Goal: Task Accomplishment & Management: Complete application form

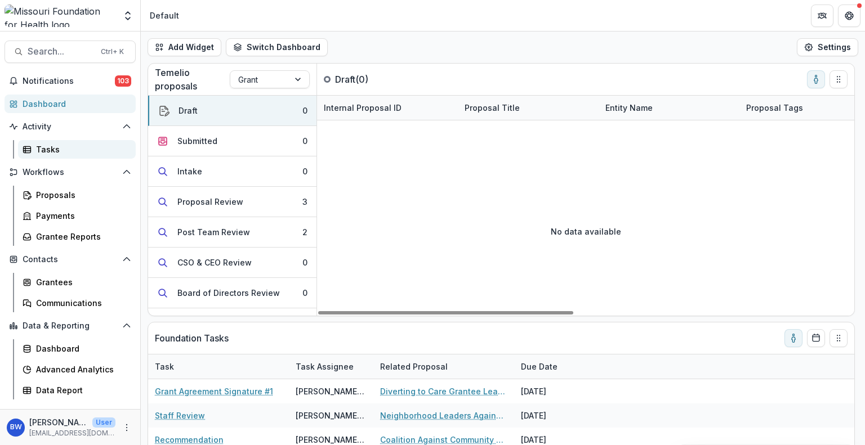
click at [92, 150] on div "Tasks" at bounding box center [81, 150] width 91 height 12
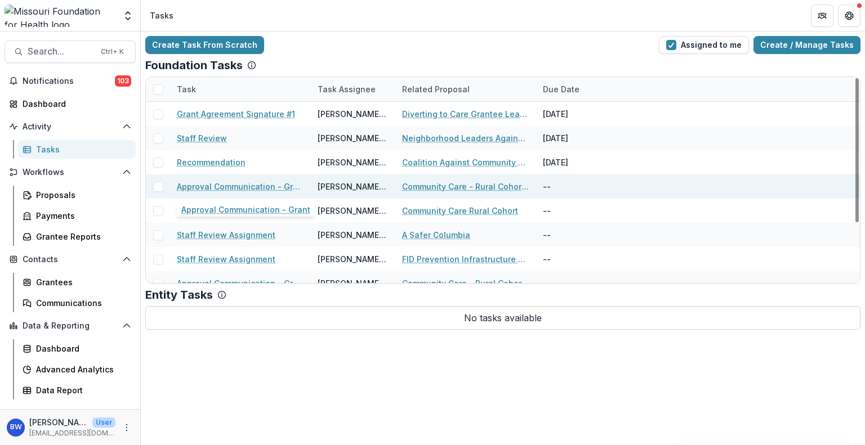
click at [258, 186] on link "Approval Communication - Grant" at bounding box center [240, 187] width 127 height 12
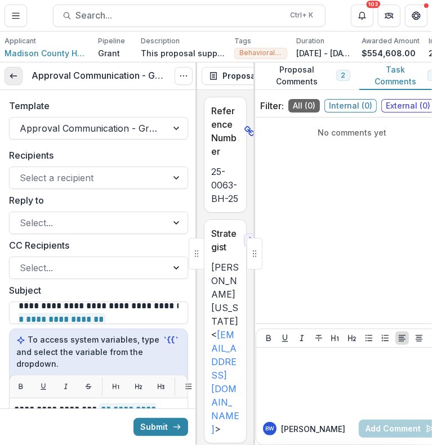
click at [16, 76] on line at bounding box center [13, 76] width 6 height 0
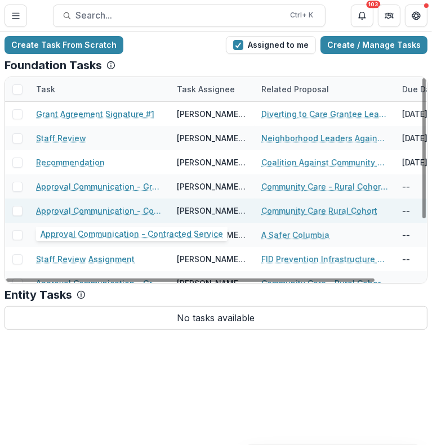
click at [81, 211] on link "Approval Communication - Contracted Service" at bounding box center [99, 211] width 127 height 12
click at [75, 209] on link "Approval Communication - Contracted Service" at bounding box center [99, 211] width 127 height 12
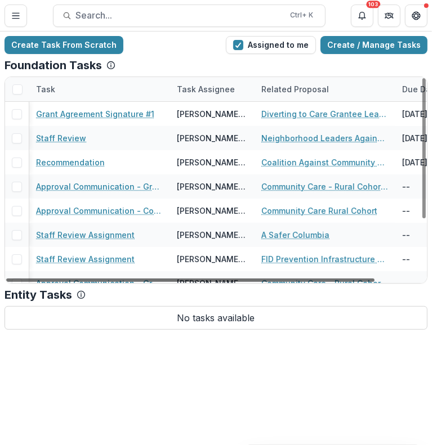
drag, startPoint x: 278, startPoint y: 280, endPoint x: 199, endPoint y: 273, distance: 78.6
click at [199, 279] on div at bounding box center [190, 280] width 368 height 3
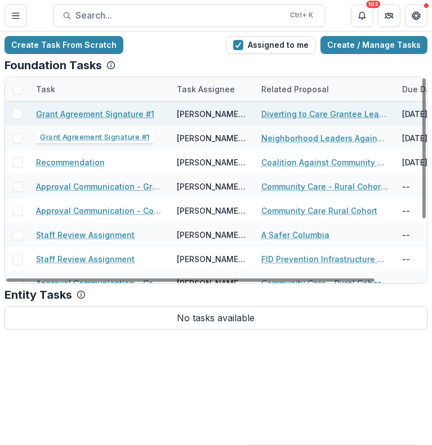
click at [110, 109] on link "Grant Agreement Signature #1" at bounding box center [95, 114] width 118 height 12
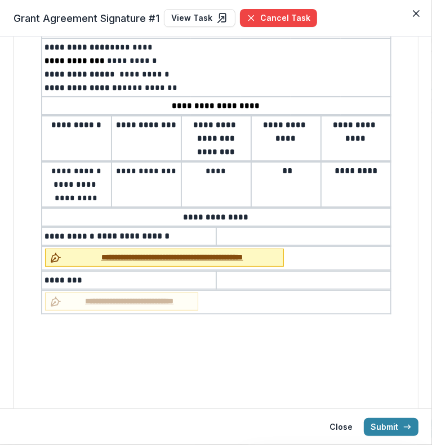
scroll to position [169, 0]
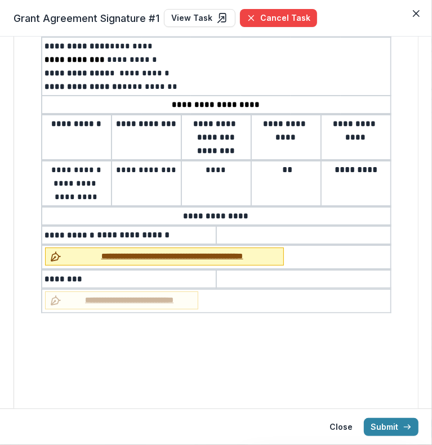
click at [97, 252] on span "**********" at bounding box center [172, 257] width 213 height 12
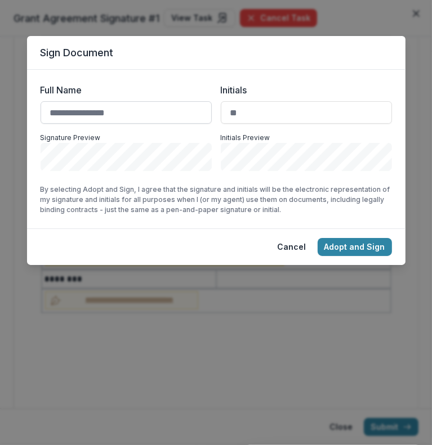
click at [119, 110] on input "Full Name" at bounding box center [126, 112] width 171 height 23
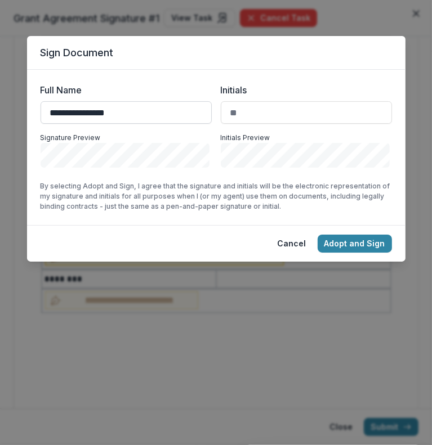
type input "**********"
type input "**"
click at [342, 250] on button "Adopt and Sign" at bounding box center [355, 244] width 74 height 18
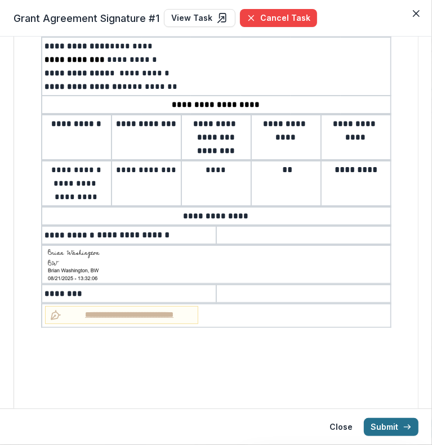
click at [396, 427] on button "Submit" at bounding box center [391, 427] width 55 height 18
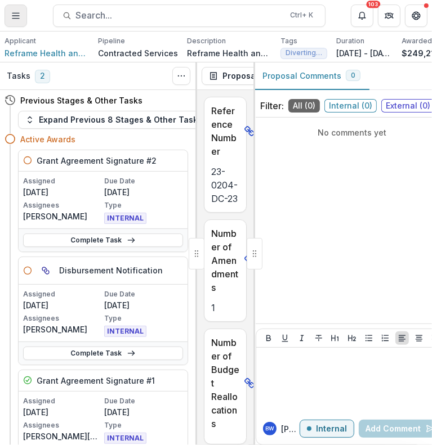
click at [17, 7] on button "Toggle Menu" at bounding box center [16, 16] width 23 height 23
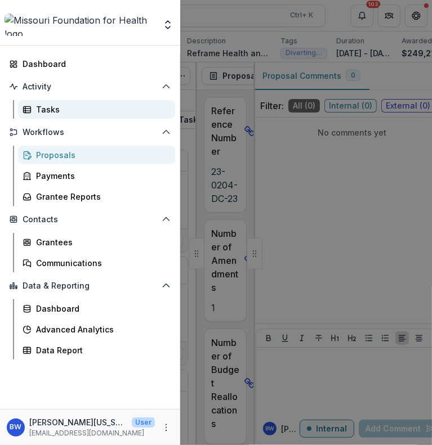
click at [61, 104] on div "Tasks" at bounding box center [101, 110] width 130 height 12
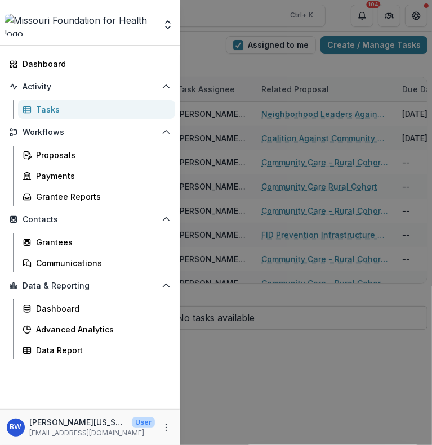
click at [214, 60] on div "Team Settings Dashboard Activity Tasks Workflows Proposals Payments Grantee Rep…" at bounding box center [216, 222] width 432 height 445
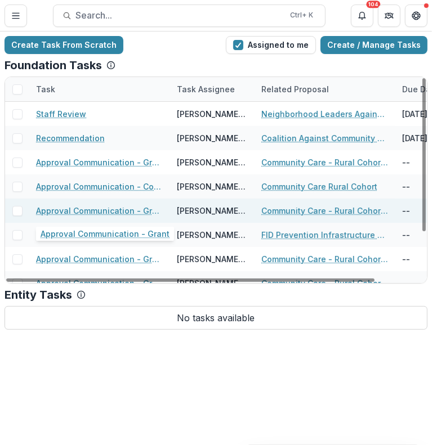
click at [131, 211] on link "Approval Communication - Grant" at bounding box center [99, 211] width 127 height 12
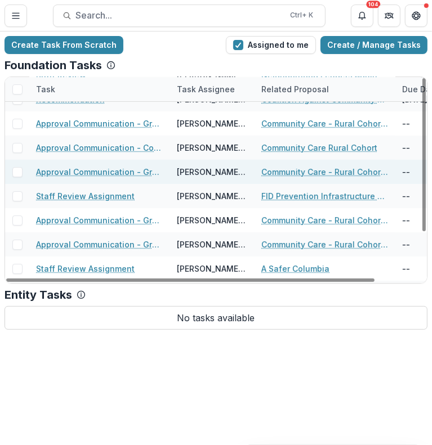
scroll to position [56, 0]
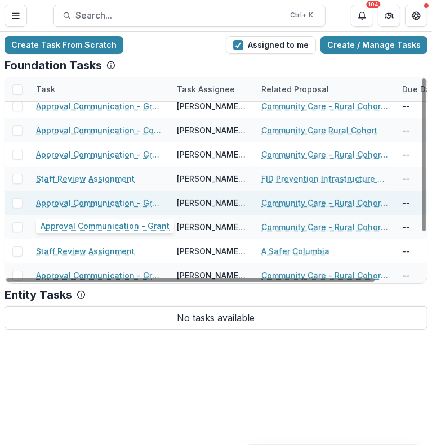
click at [135, 200] on link "Approval Communication - Grant" at bounding box center [99, 203] width 127 height 12
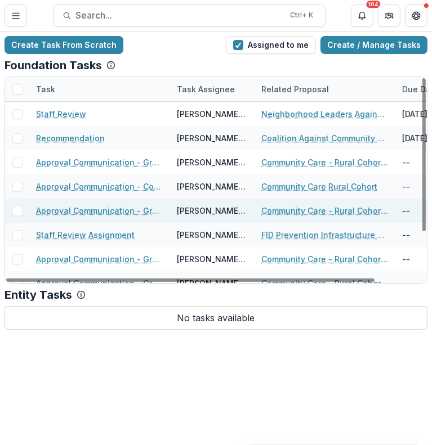
scroll to position [60, 0]
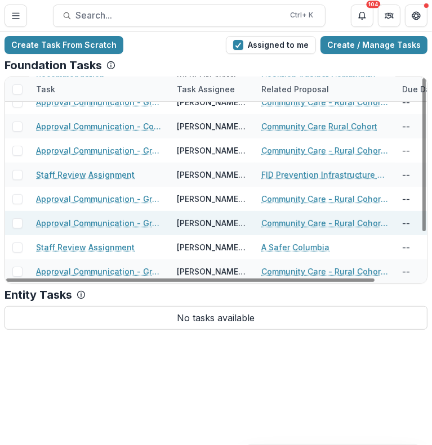
click at [135, 225] on link "Approval Communication - Grant" at bounding box center [99, 223] width 127 height 12
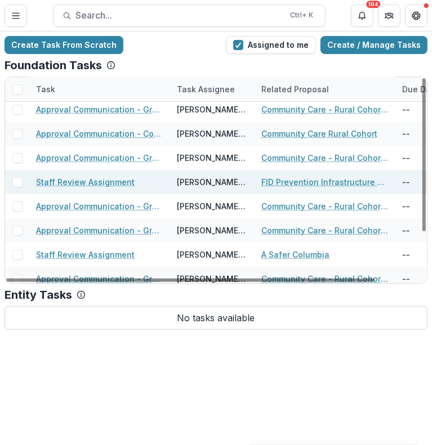
scroll to position [60, 0]
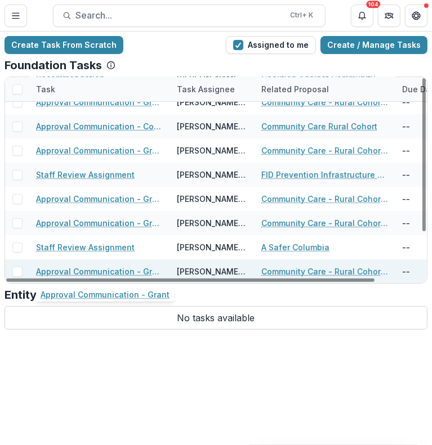
click at [110, 269] on link "Approval Communication - Grant" at bounding box center [99, 272] width 127 height 12
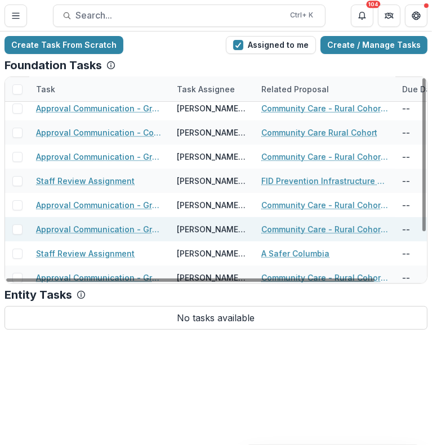
scroll to position [60, 0]
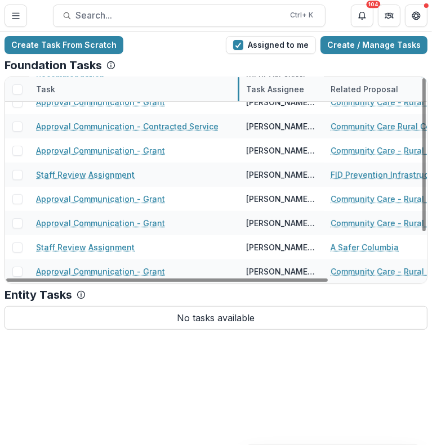
drag, startPoint x: 169, startPoint y: 91, endPoint x: 238, endPoint y: 95, distance: 69.3
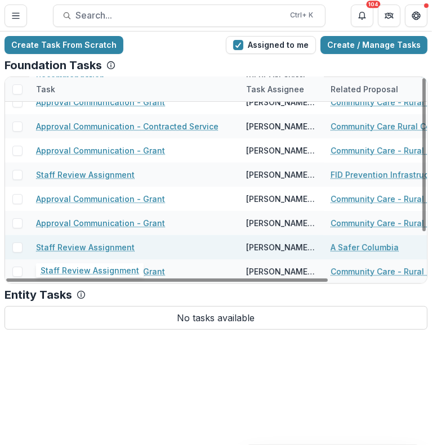
click at [88, 245] on link "Staff Review Assignment" at bounding box center [85, 248] width 99 height 12
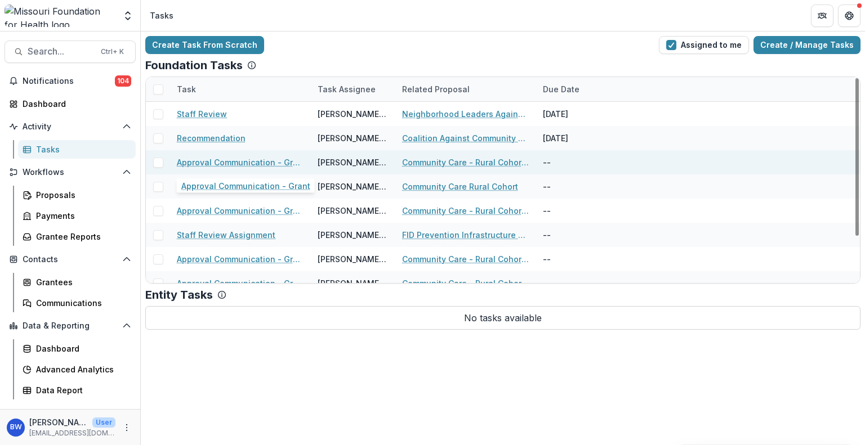
click at [272, 159] on link "Approval Communication - Grant" at bounding box center [240, 163] width 127 height 12
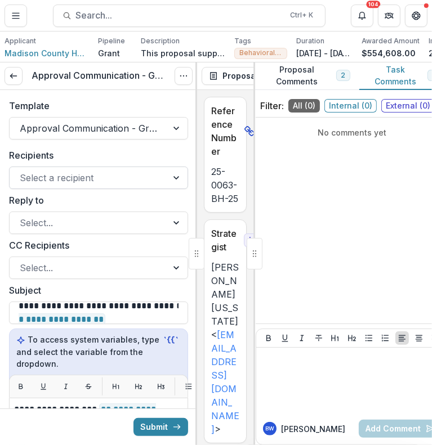
click at [151, 183] on div at bounding box center [88, 178] width 137 height 16
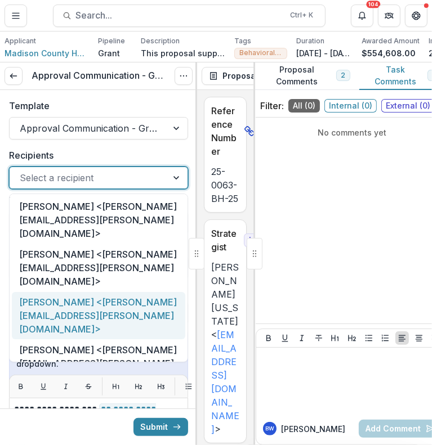
click at [90, 292] on div "Rebecca McFarland <becky.mcfarland@lpha.mo.gov>" at bounding box center [98, 316] width 173 height 48
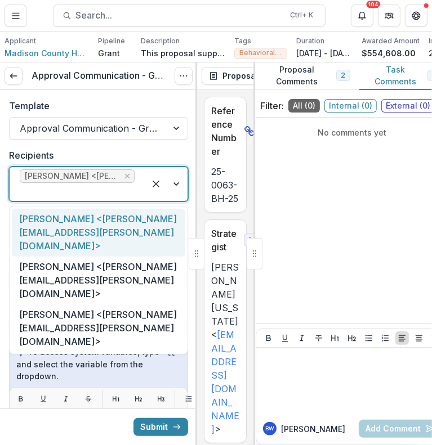
click at [89, 195] on div at bounding box center [77, 192] width 115 height 16
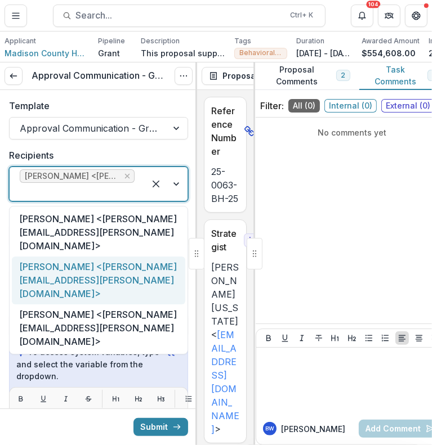
click at [110, 269] on div "Teresa Rehkop <teresa.rehkop@lpha.mo.gov>" at bounding box center [98, 281] width 173 height 48
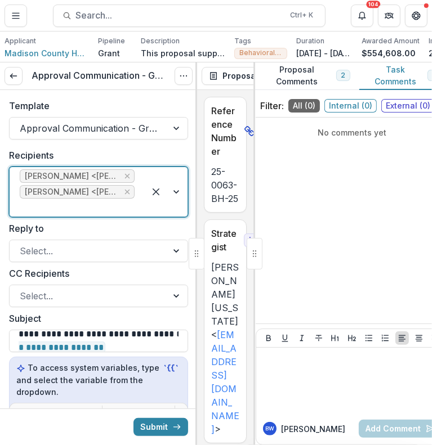
click at [88, 210] on div at bounding box center [77, 208] width 115 height 16
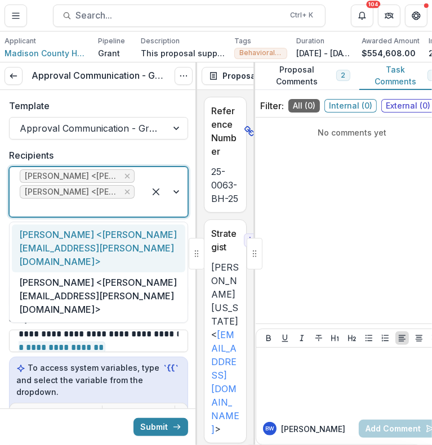
click at [92, 244] on div "Martha Senter <martha.senter@lpha.mo.gov>" at bounding box center [98, 249] width 173 height 48
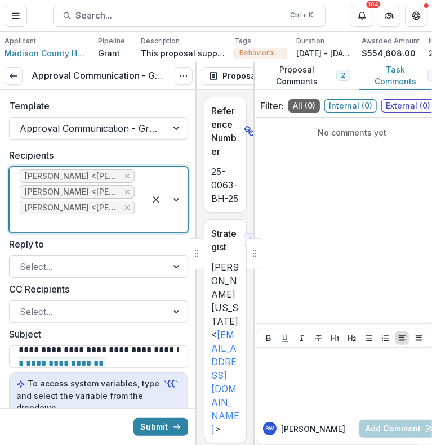
click at [93, 265] on div at bounding box center [88, 267] width 137 height 16
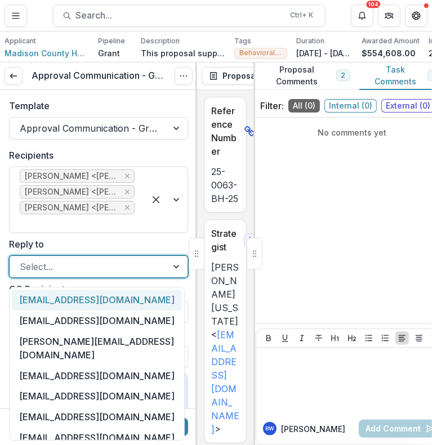
click at [108, 248] on label "Reply to" at bounding box center [95, 245] width 172 height 14
click at [23, 260] on input "Reply to" at bounding box center [21, 267] width 3 height 14
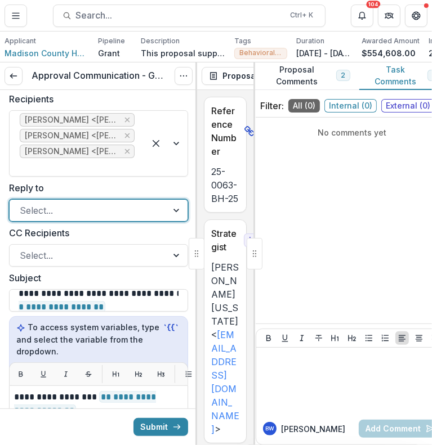
scroll to position [113, 0]
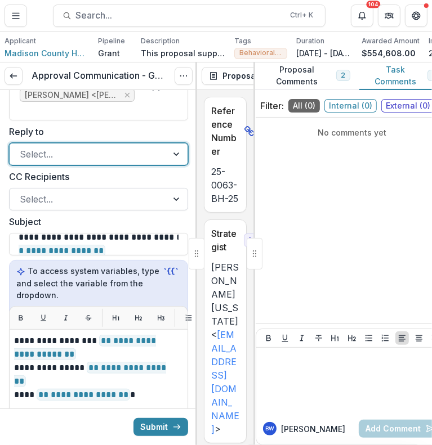
click at [122, 202] on div at bounding box center [88, 199] width 137 height 16
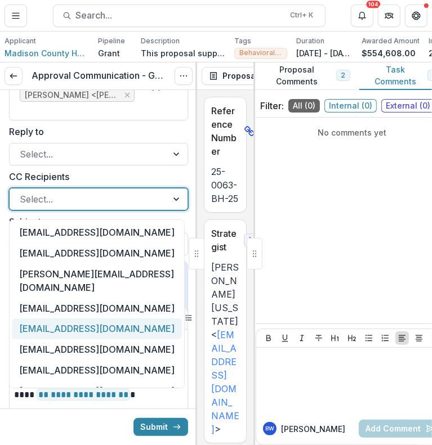
click at [93, 319] on div "jcrawford@mffh.org" at bounding box center [97, 329] width 170 height 21
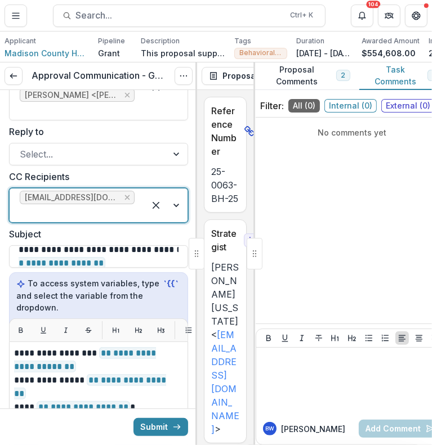
click at [127, 206] on div at bounding box center [77, 214] width 115 height 16
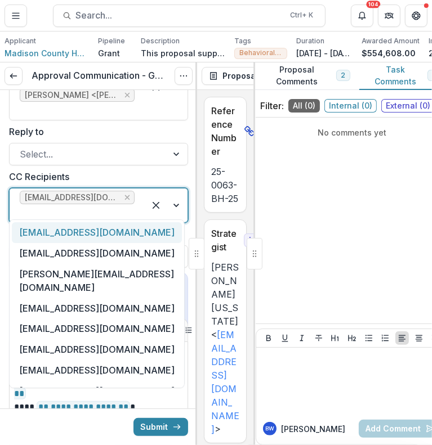
click at [126, 177] on label "CC Recipients" at bounding box center [95, 177] width 172 height 14
click at [23, 207] on input "CC Recipients" at bounding box center [21, 214] width 3 height 14
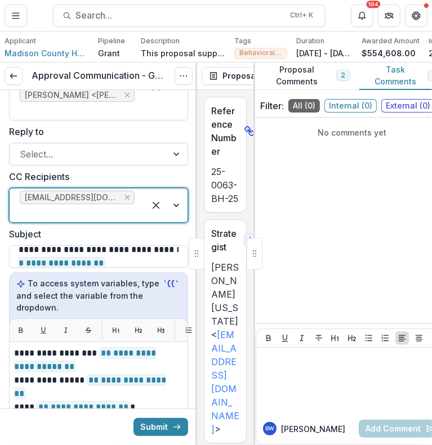
click at [65, 162] on div at bounding box center [88, 154] width 137 height 16
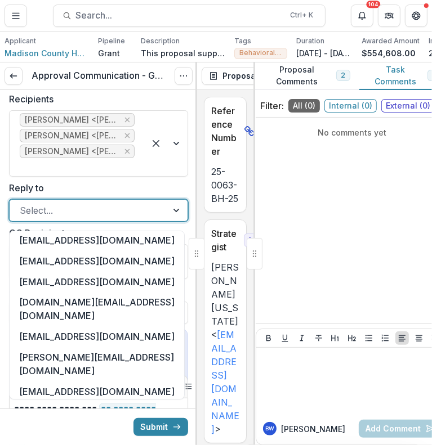
scroll to position [676, 0]
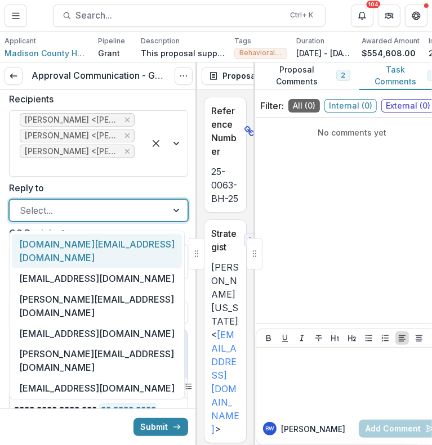
click at [144, 195] on label "Reply to" at bounding box center [95, 188] width 172 height 14
click at [23, 204] on input "Reply to" at bounding box center [21, 211] width 3 height 14
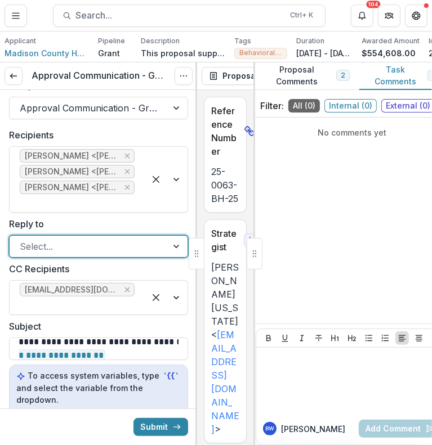
scroll to position [0, 0]
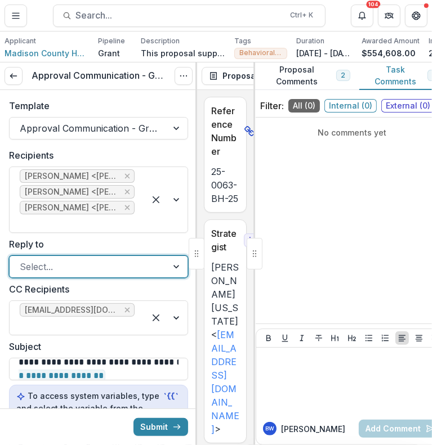
click at [158, 269] on div "Select..." at bounding box center [89, 267] width 158 height 18
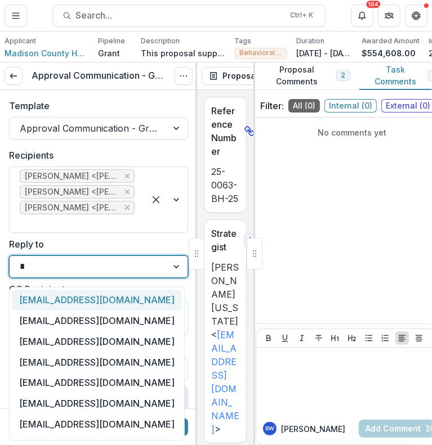
type input "**"
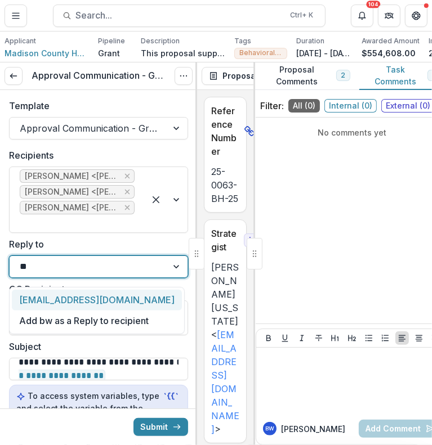
click at [117, 298] on div "[EMAIL_ADDRESS][DOMAIN_NAME]" at bounding box center [97, 300] width 170 height 21
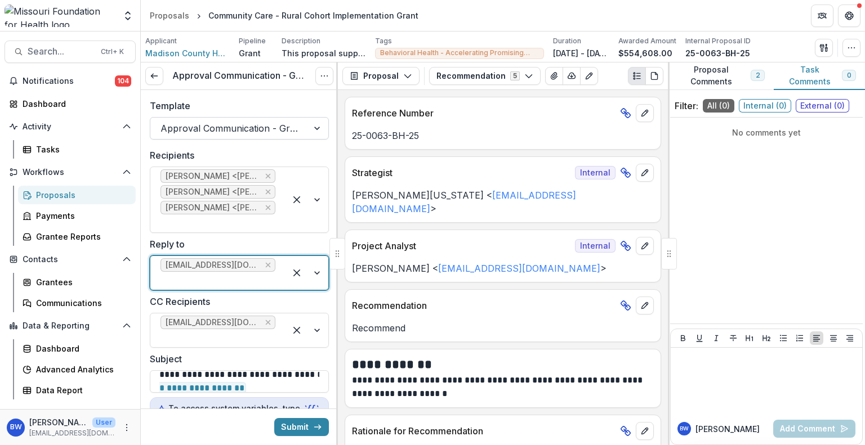
click at [311, 126] on div at bounding box center [318, 128] width 20 height 21
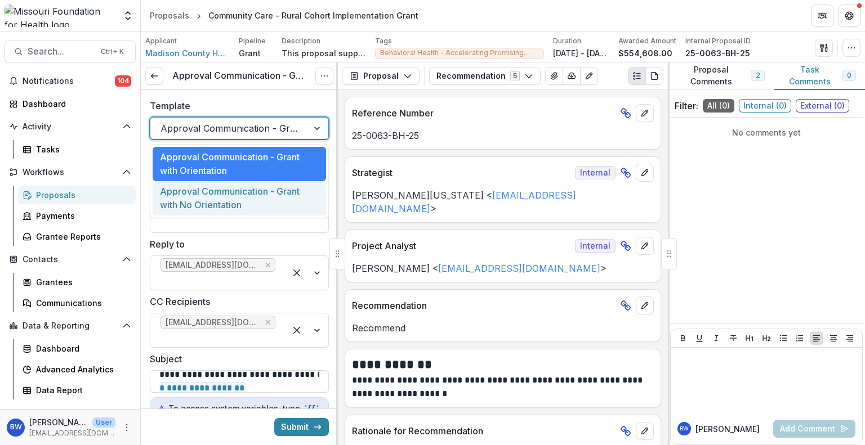
click at [255, 203] on div "Approval Communication - Grant with No Orientation" at bounding box center [239, 198] width 173 height 34
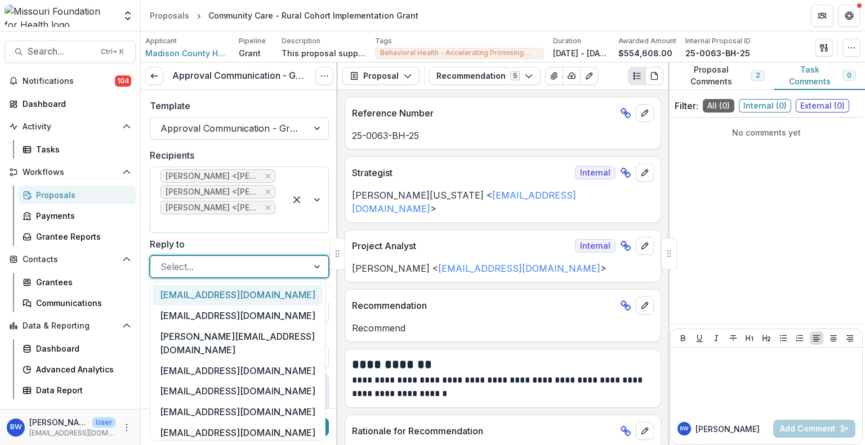
click at [308, 267] on div at bounding box center [318, 266] width 20 height 21
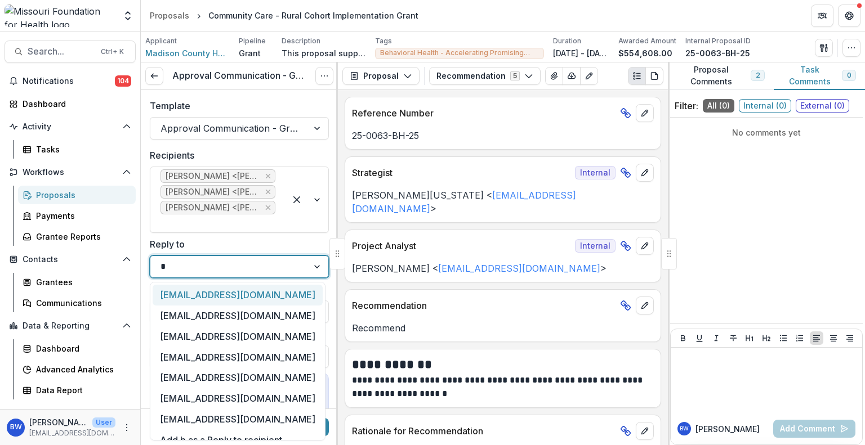
type input "**"
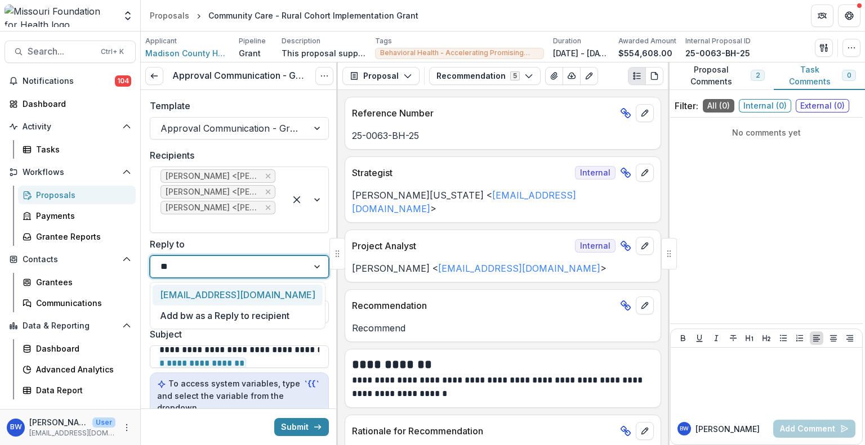
click at [257, 297] on div "[EMAIL_ADDRESS][DOMAIN_NAME]" at bounding box center [238, 295] width 170 height 21
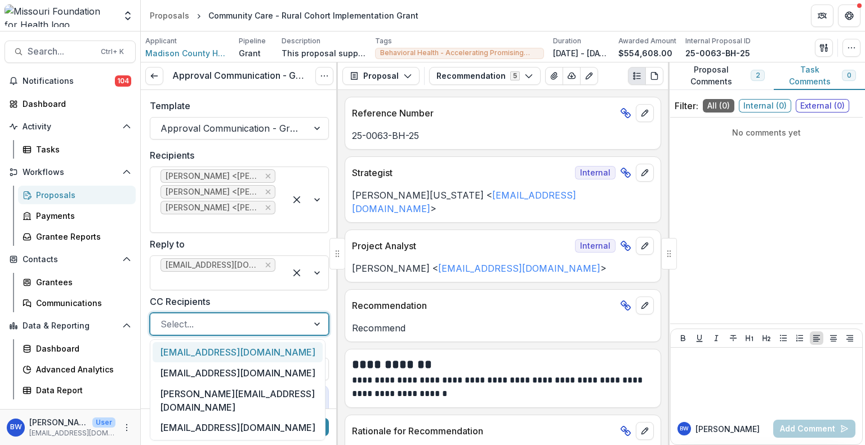
click at [271, 323] on div at bounding box center [228, 324] width 137 height 16
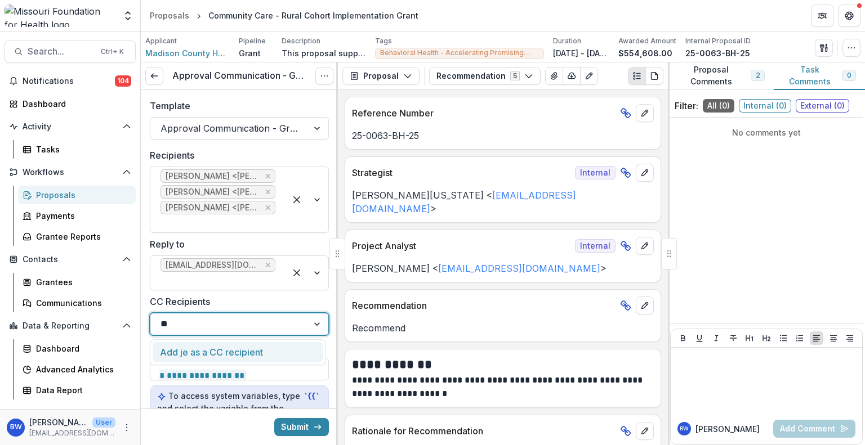
type input "*"
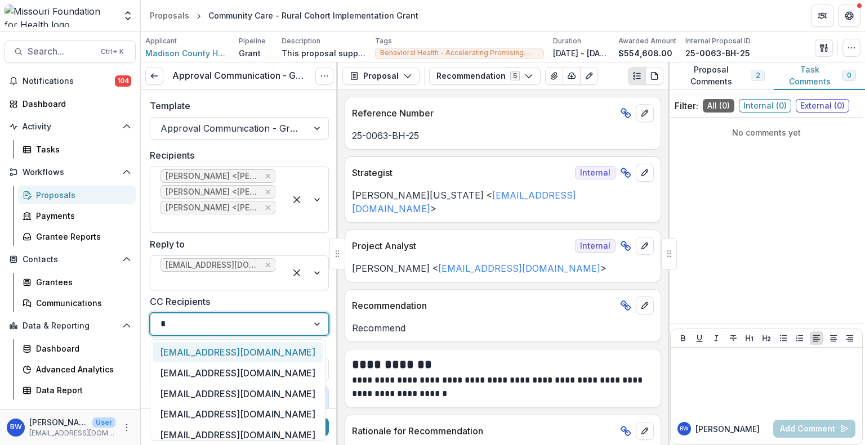
click at [224, 350] on div "jcrawford@mffh.org" at bounding box center [238, 352] width 170 height 21
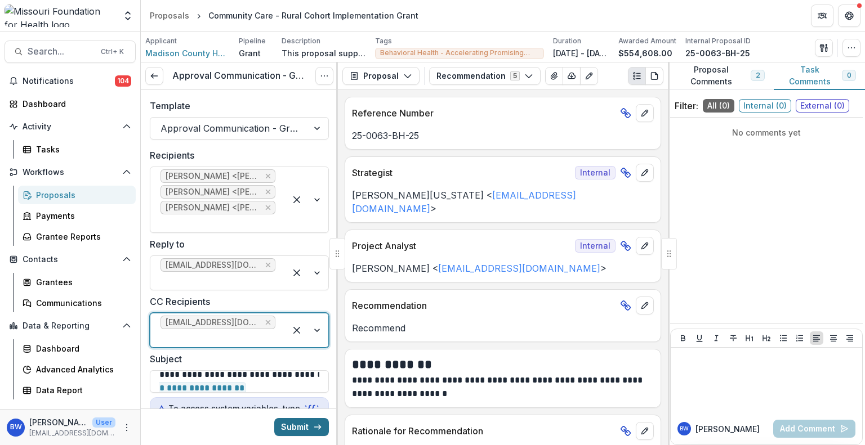
click at [282, 419] on button "Submit" at bounding box center [301, 427] width 55 height 18
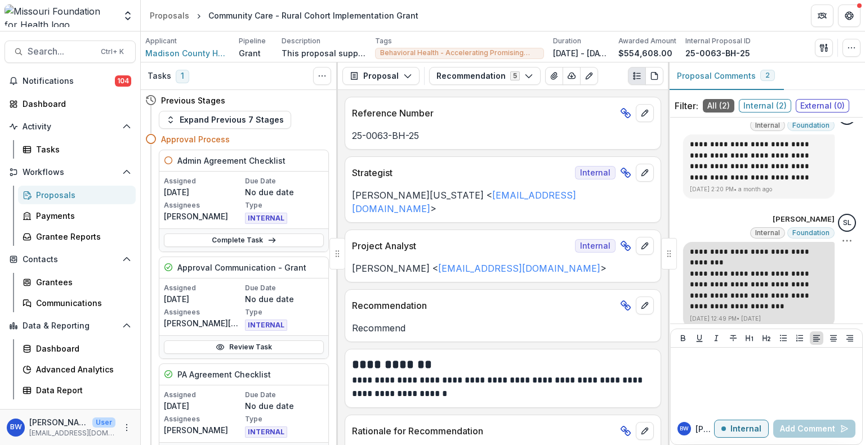
scroll to position [29, 0]
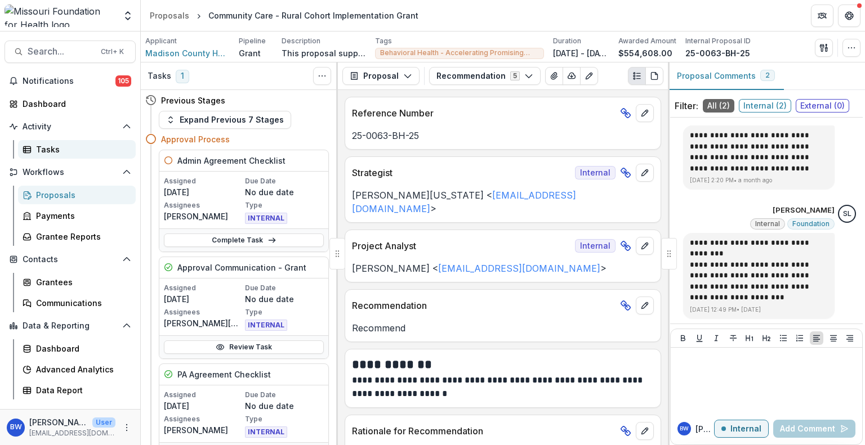
click at [59, 154] on div "Tasks" at bounding box center [81, 150] width 91 height 12
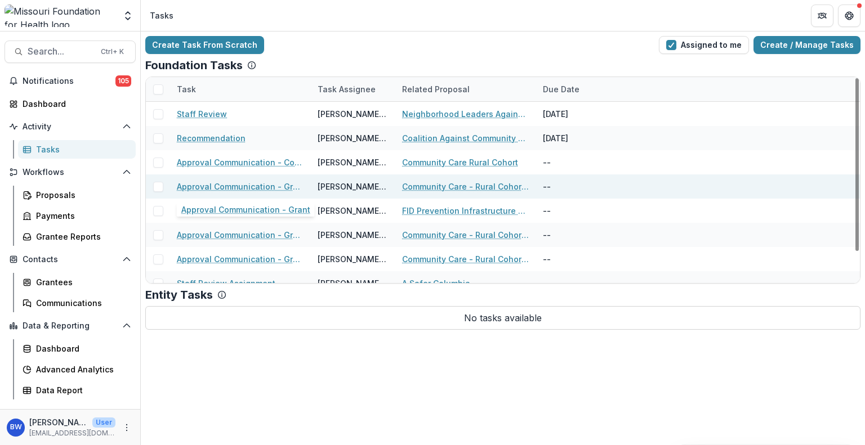
click at [278, 188] on link "Approval Communication - Grant" at bounding box center [240, 187] width 127 height 12
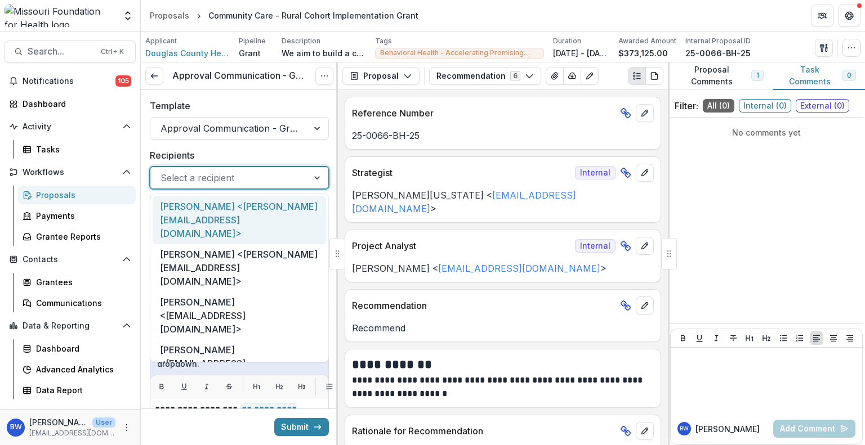
click at [216, 173] on div at bounding box center [228, 178] width 137 height 16
click at [253, 211] on div "Mrs. Valerie Reese <valerier@dchd.org>" at bounding box center [239, 221] width 173 height 48
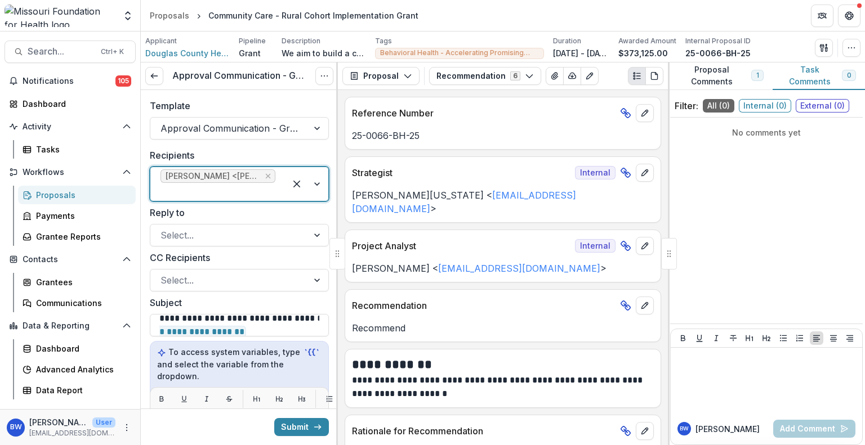
click at [246, 188] on div at bounding box center [217, 192] width 115 height 16
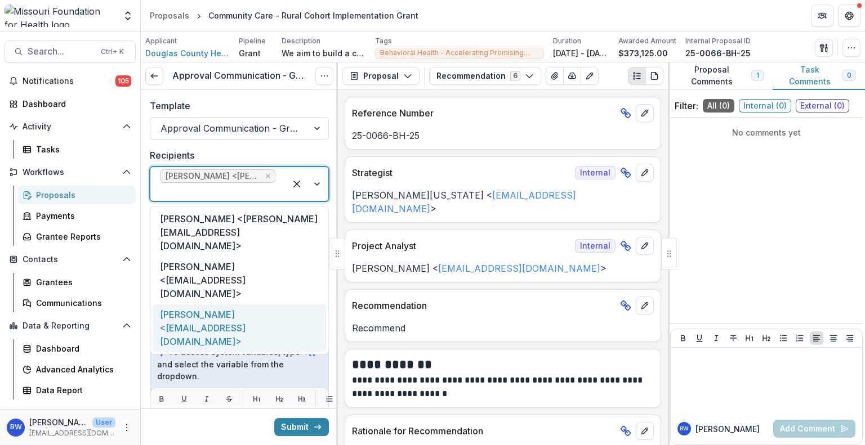
click at [252, 305] on div "Sonya Hodges <sonyah@dchd.org>" at bounding box center [239, 329] width 173 height 48
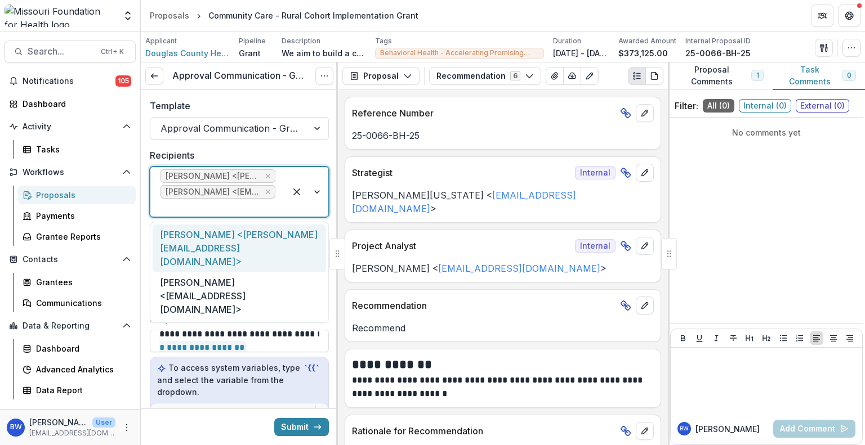
click at [228, 207] on div at bounding box center [217, 208] width 115 height 16
click at [256, 233] on div "Lisa Englehart <lisae@dchd.org>" at bounding box center [239, 249] width 173 height 48
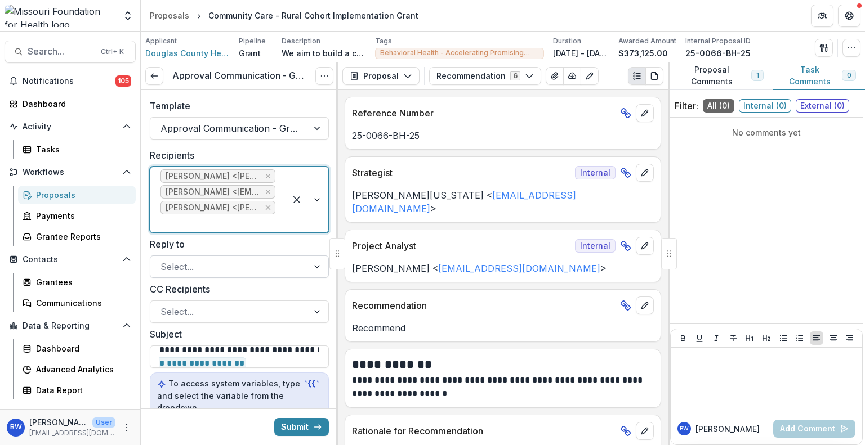
click at [251, 270] on div at bounding box center [228, 267] width 137 height 16
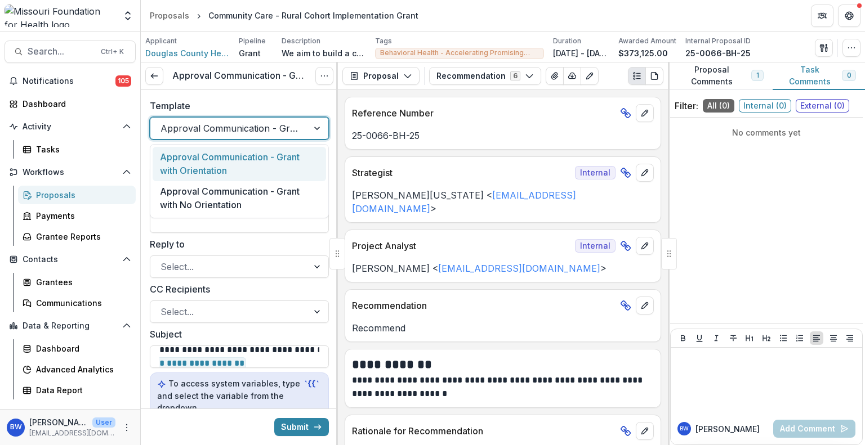
click at [308, 132] on div at bounding box center [318, 128] width 20 height 21
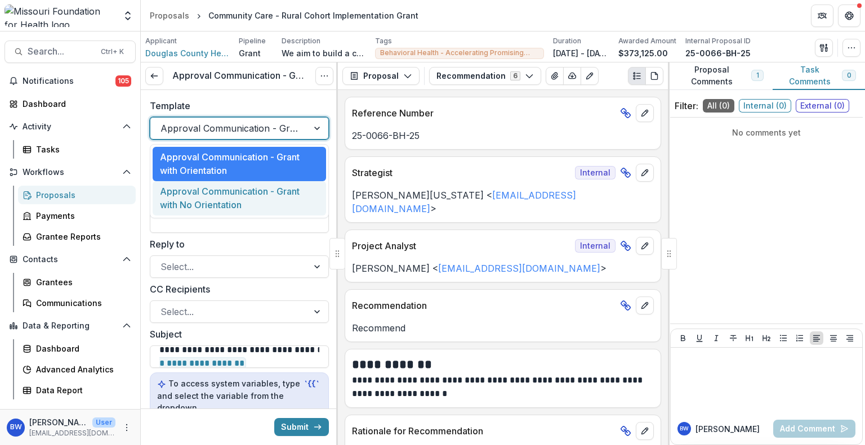
click at [251, 199] on div "Approval Communication - Grant with No Orientation" at bounding box center [239, 198] width 173 height 34
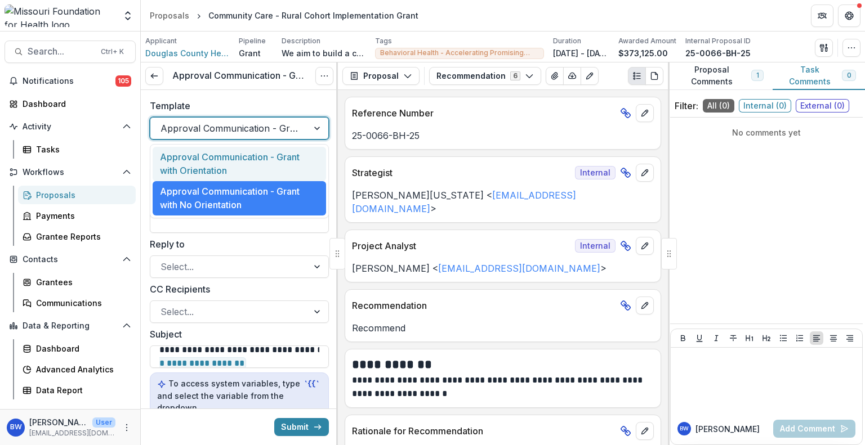
click at [276, 127] on div at bounding box center [228, 129] width 137 height 16
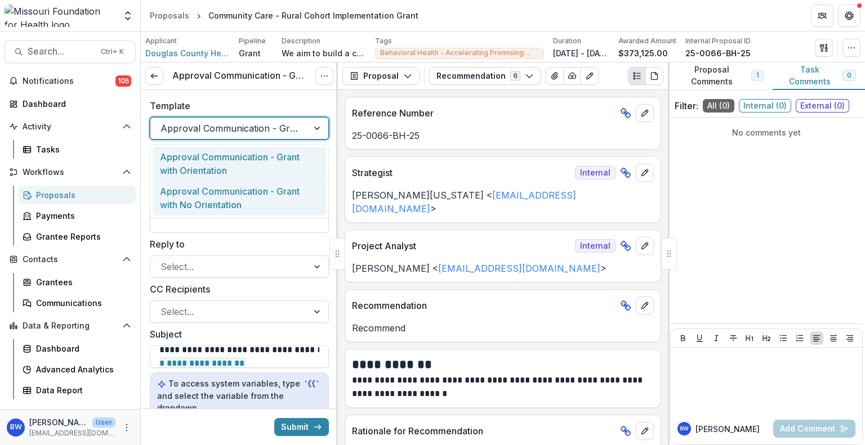
click at [275, 202] on div "Approval Communication - Grant with No Orientation" at bounding box center [239, 198] width 173 height 34
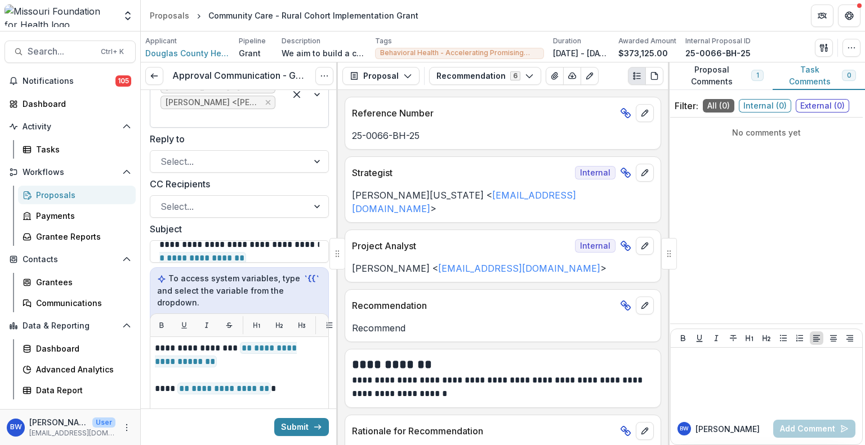
scroll to position [113, 0]
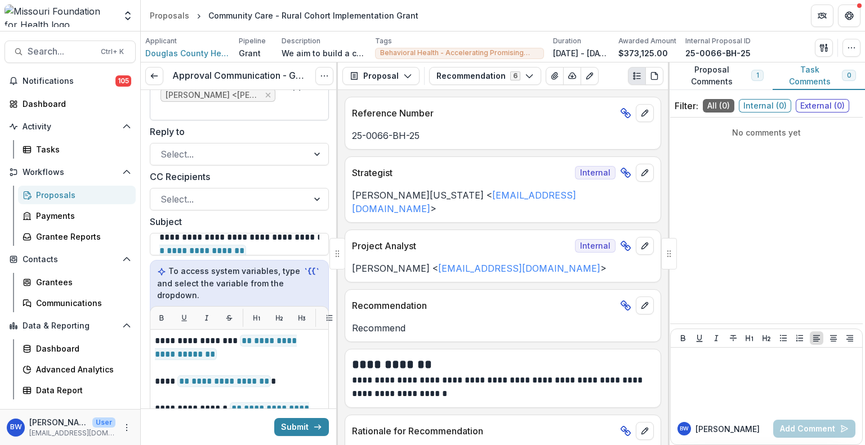
click at [273, 202] on div at bounding box center [228, 199] width 137 height 16
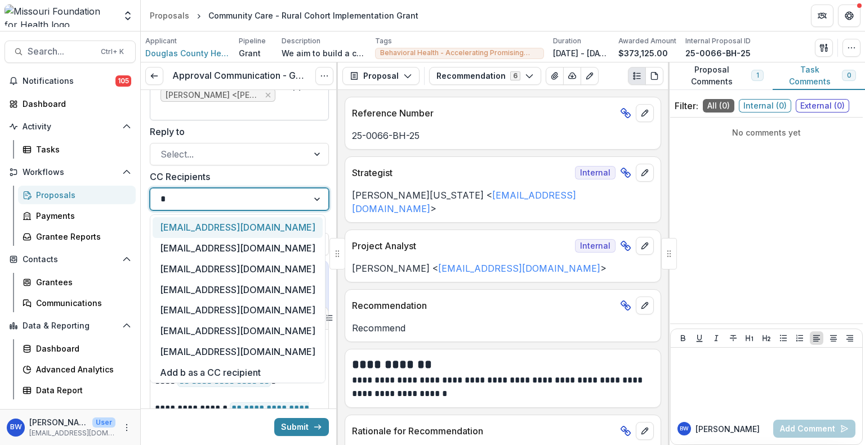
type input "**"
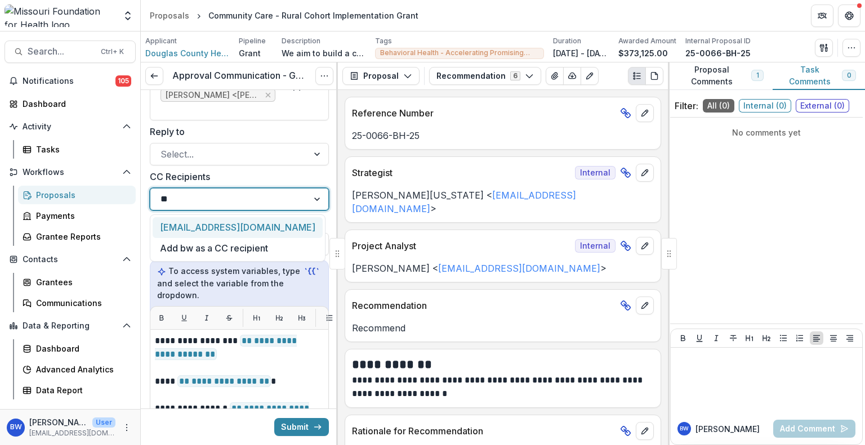
click at [259, 225] on div "[EMAIL_ADDRESS][DOMAIN_NAME]" at bounding box center [238, 227] width 170 height 21
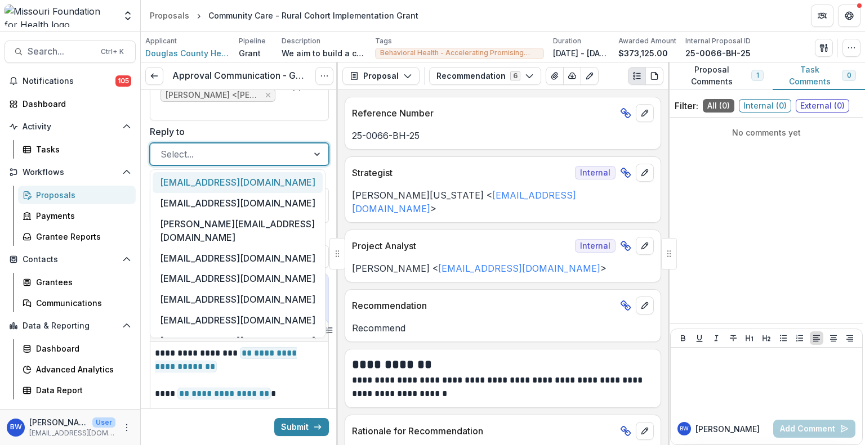
click at [222, 153] on div at bounding box center [228, 154] width 137 height 16
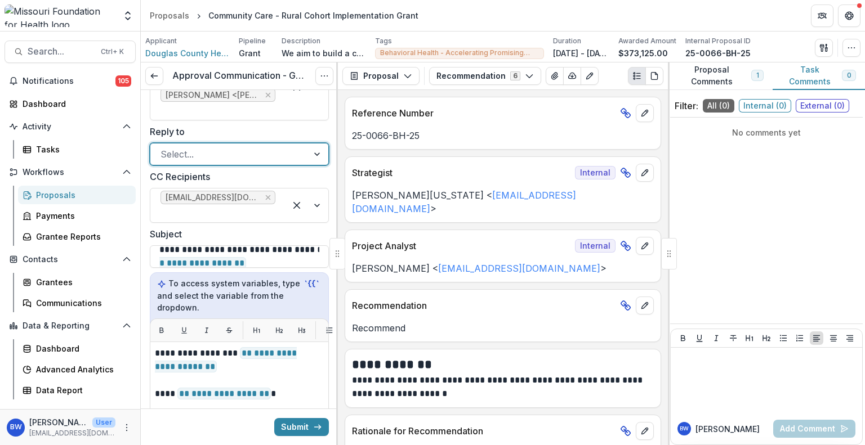
click at [222, 153] on div at bounding box center [228, 154] width 137 height 16
click at [264, 199] on icon "Remove bwashington@mffh.org" at bounding box center [268, 197] width 9 height 9
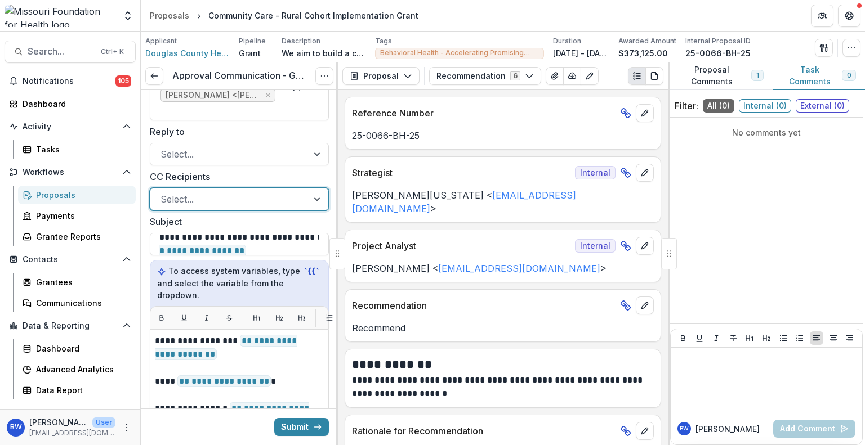
click at [248, 204] on div at bounding box center [228, 199] width 137 height 16
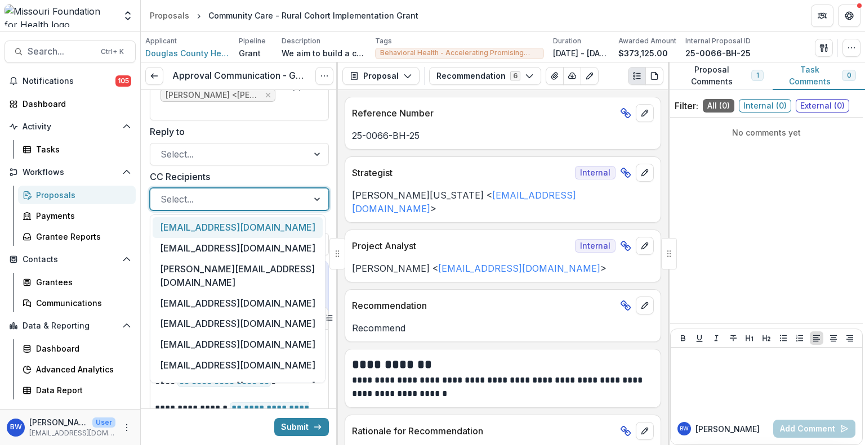
type input "*"
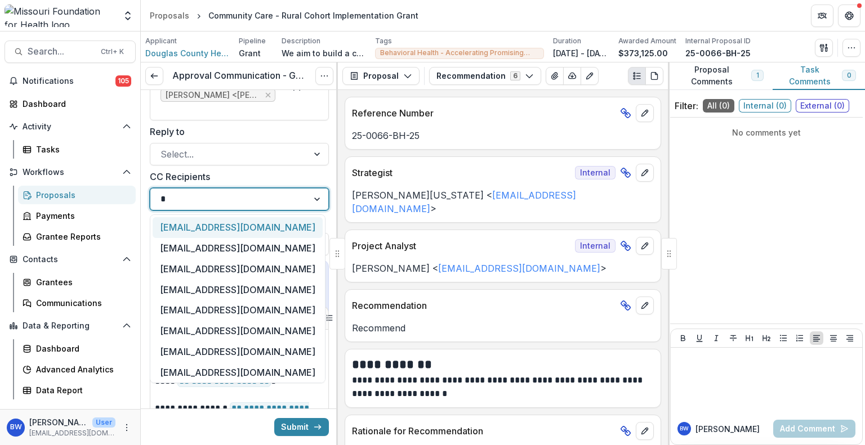
click at [215, 227] on div "jcrawford@mffh.org" at bounding box center [238, 227] width 170 height 21
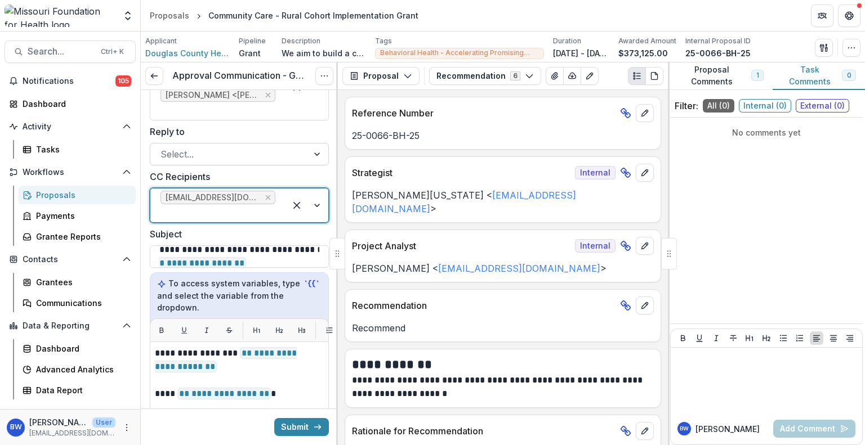
click at [216, 147] on div at bounding box center [228, 154] width 137 height 16
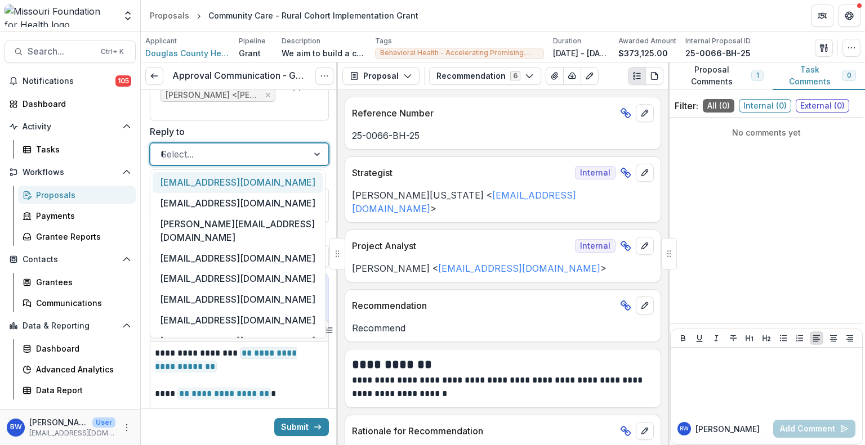
type input "**"
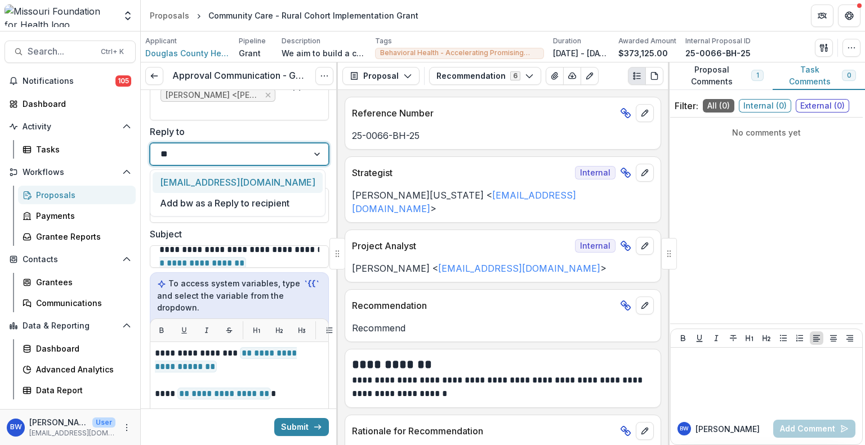
click at [212, 180] on div "[EMAIL_ADDRESS][DOMAIN_NAME]" at bounding box center [238, 182] width 170 height 21
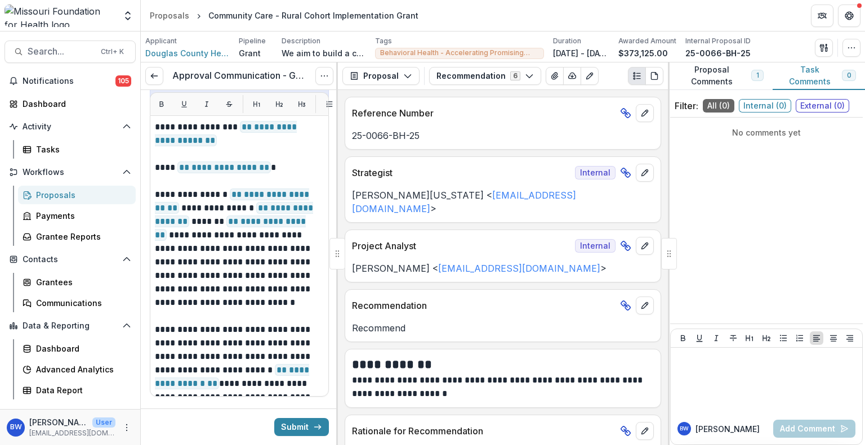
scroll to position [0, 0]
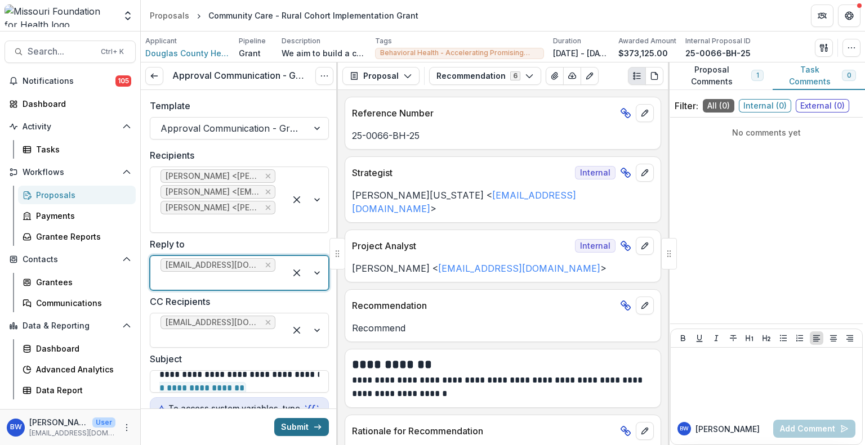
click at [283, 418] on button "Submit" at bounding box center [301, 427] width 55 height 18
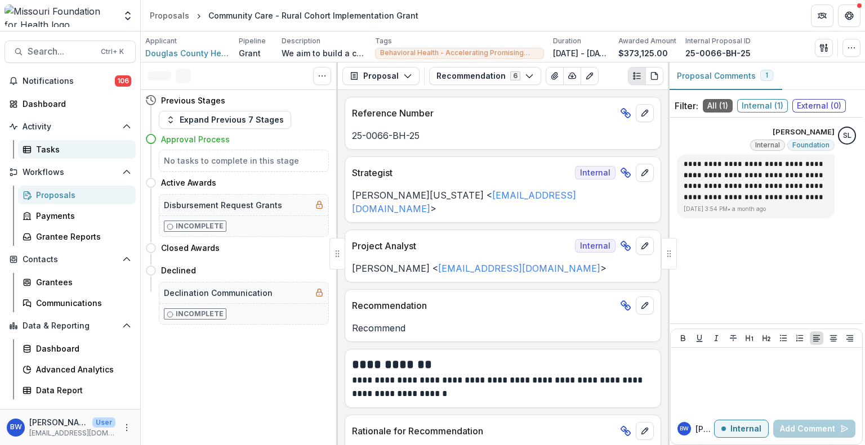
click at [74, 150] on div "Tasks" at bounding box center [81, 150] width 91 height 12
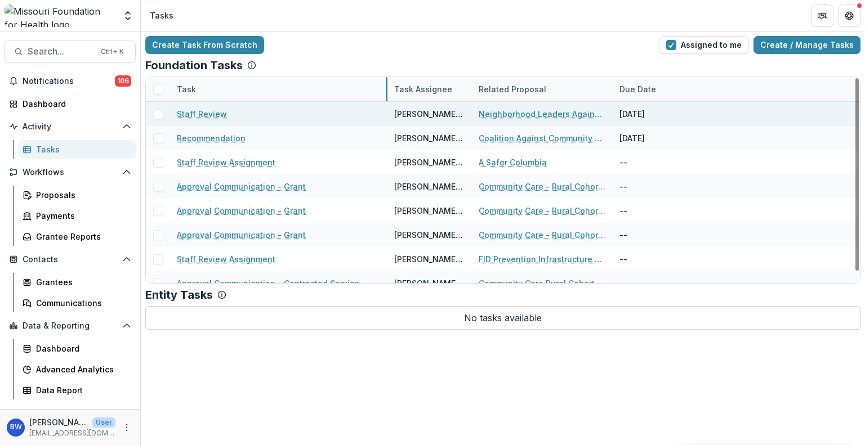
drag, startPoint x: 310, startPoint y: 90, endPoint x: 387, endPoint y: 106, distance: 78.4
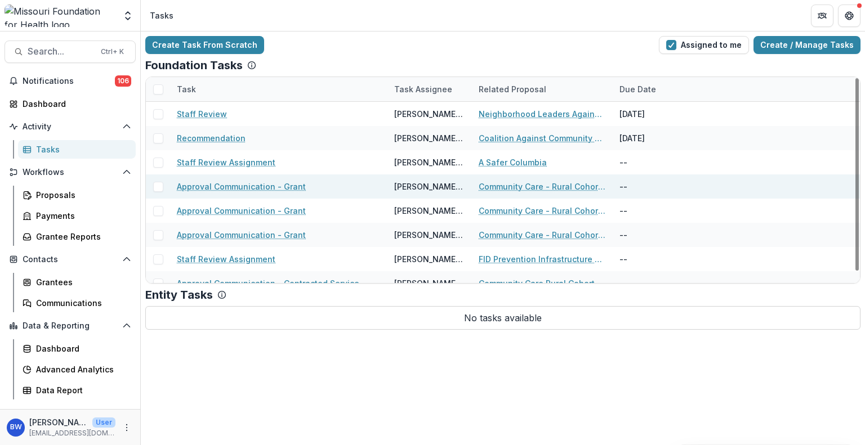
click at [278, 186] on link "Approval Communication - Grant" at bounding box center [241, 187] width 129 height 12
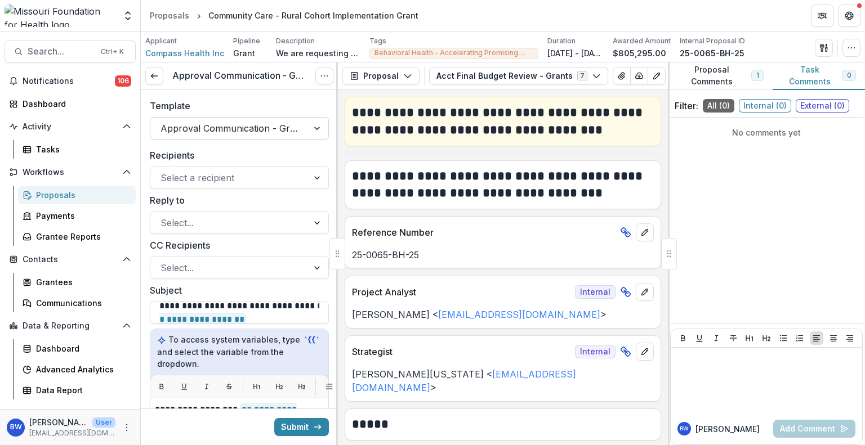
click at [256, 128] on div at bounding box center [228, 129] width 137 height 16
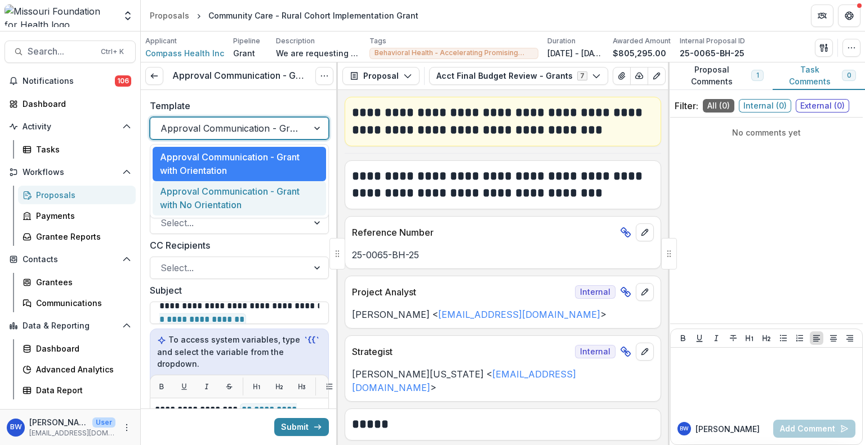
click at [224, 196] on div "Approval Communication - Grant with No Orientation" at bounding box center [239, 198] width 173 height 34
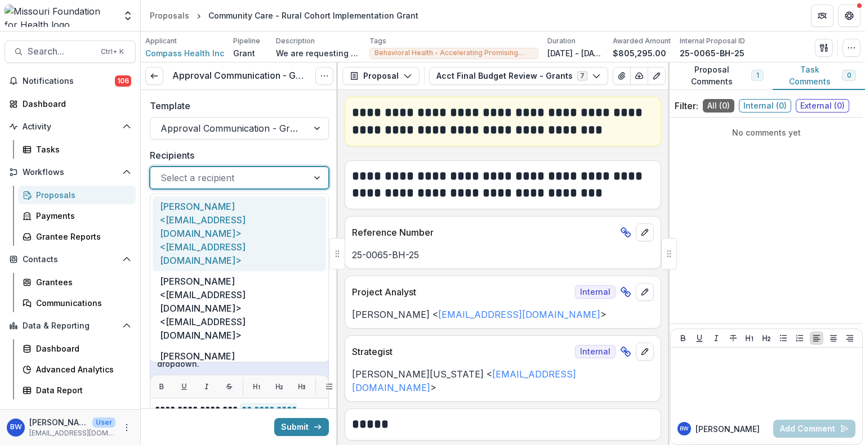
click at [234, 175] on div at bounding box center [228, 178] width 137 height 16
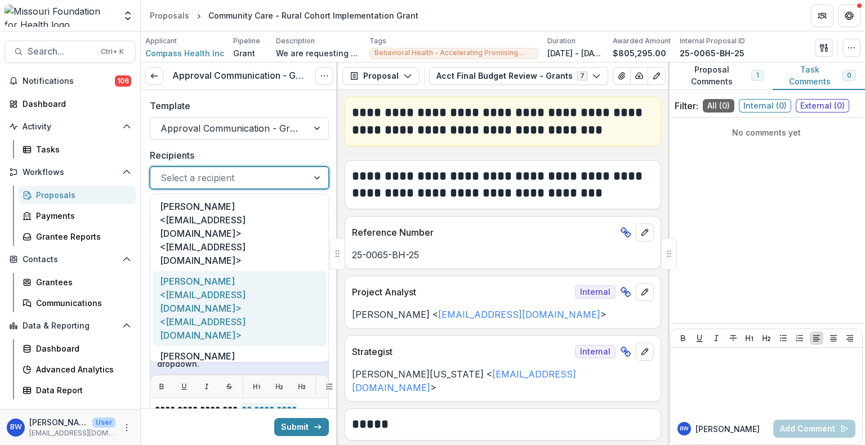
scroll to position [27, 0]
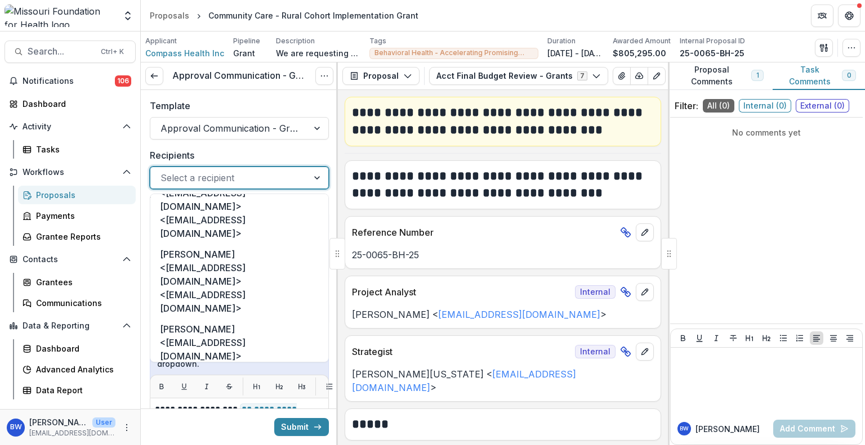
click at [210, 394] on div "Lauren Moyer <lmoyer@compasshn.org> <lmoyer@compasshn.org>" at bounding box center [239, 431] width 173 height 75
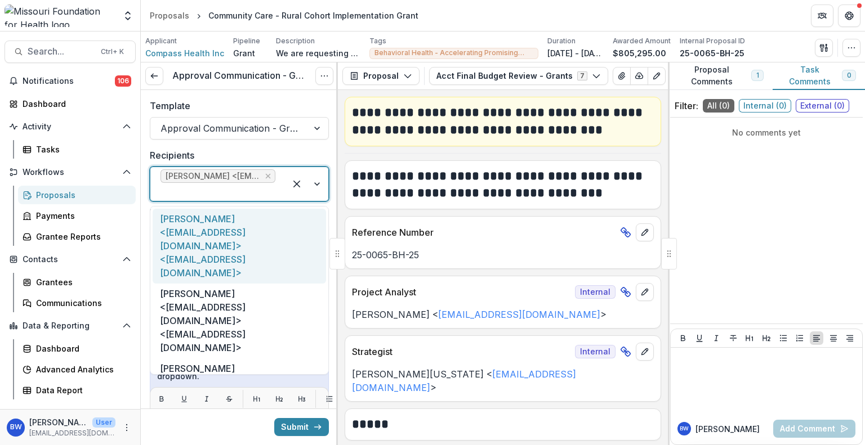
click at [194, 193] on div at bounding box center [217, 192] width 115 height 16
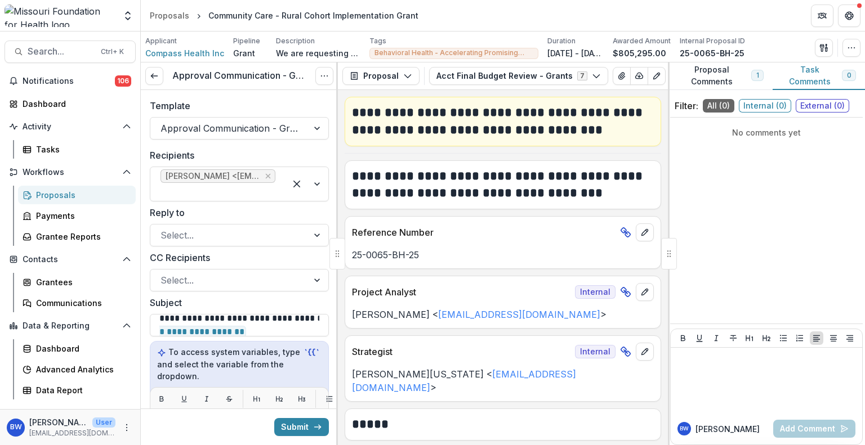
click at [241, 146] on div "Template Approval Communication - Grant with No Orientation" at bounding box center [239, 119] width 197 height 59
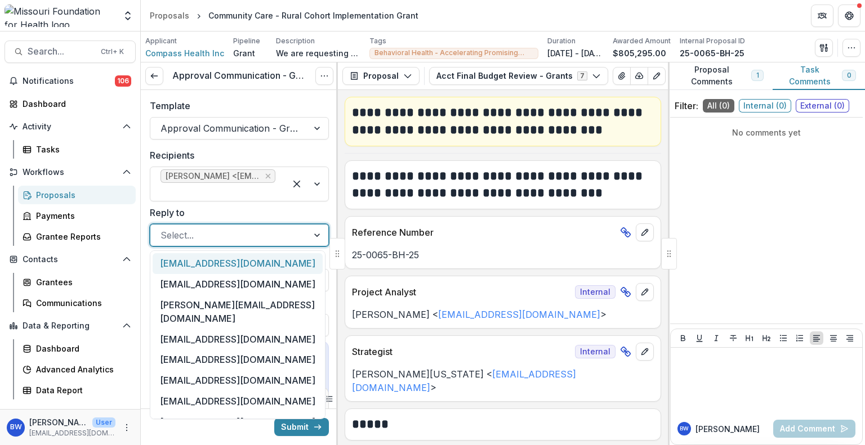
click at [200, 231] on div at bounding box center [228, 236] width 137 height 16
click at [252, 224] on div "Select..." at bounding box center [239, 235] width 179 height 23
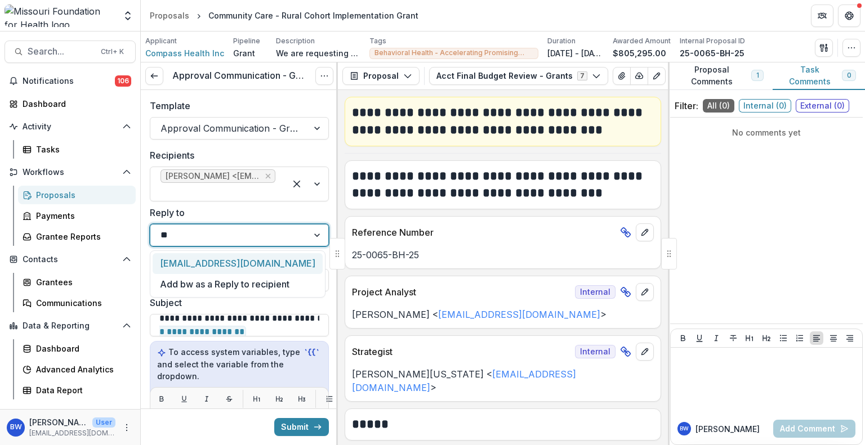
type input "***"
click at [207, 265] on div "[EMAIL_ADDRESS][DOMAIN_NAME]" at bounding box center [238, 263] width 170 height 21
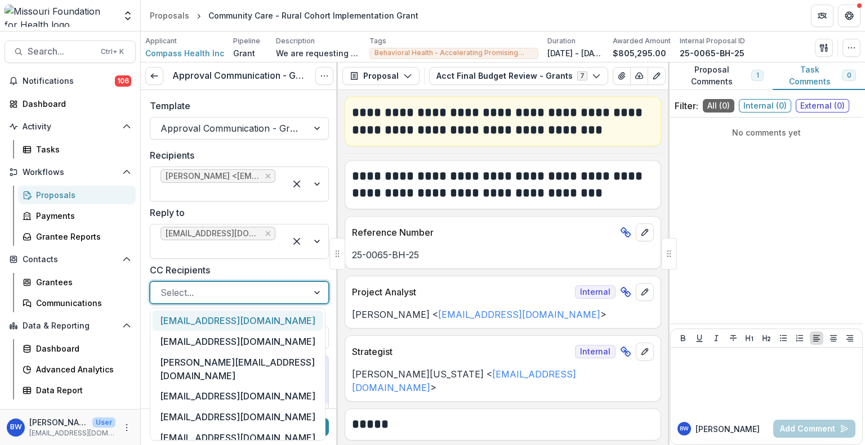
click at [189, 298] on div at bounding box center [228, 293] width 137 height 16
type input "*"
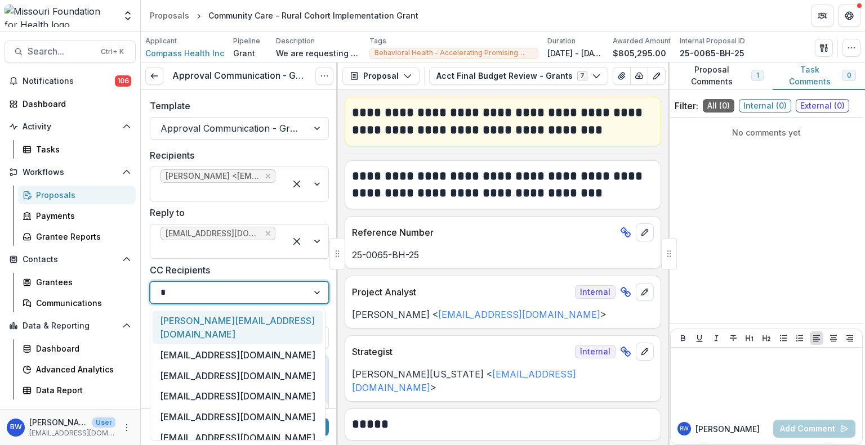
type input "**"
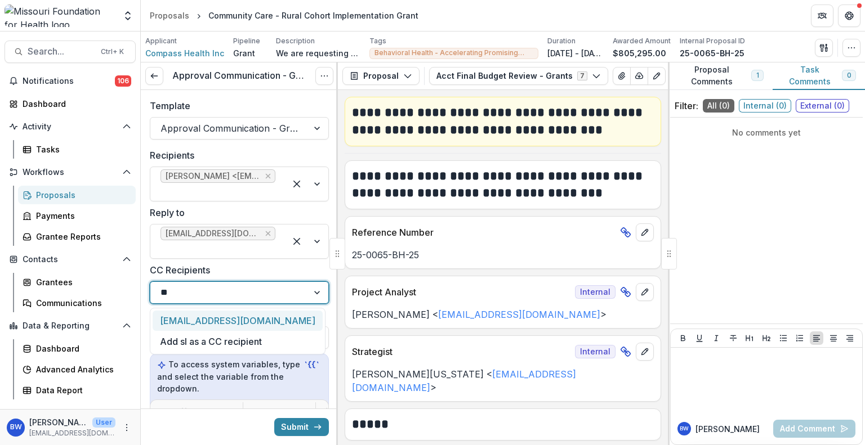
click at [195, 320] on div "slindsey@mffh.org" at bounding box center [238, 321] width 170 height 21
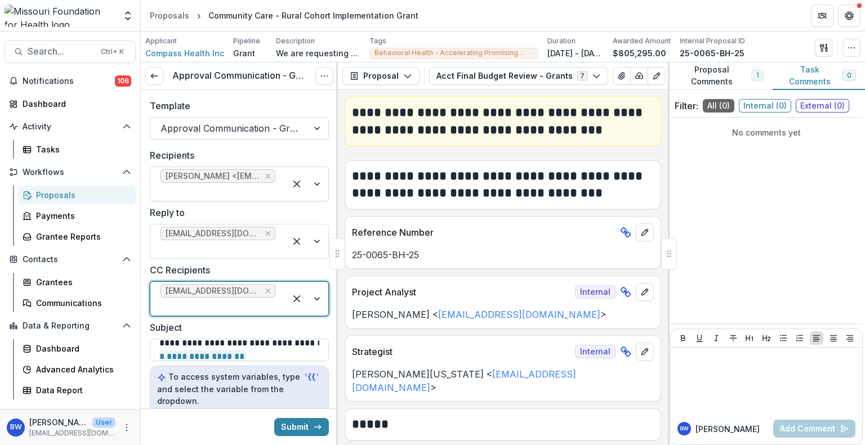
click at [256, 185] on div at bounding box center [217, 192] width 115 height 16
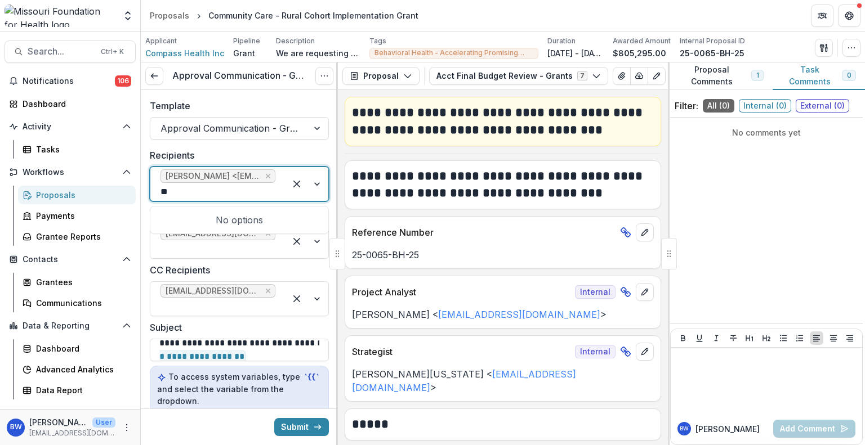
type input "*"
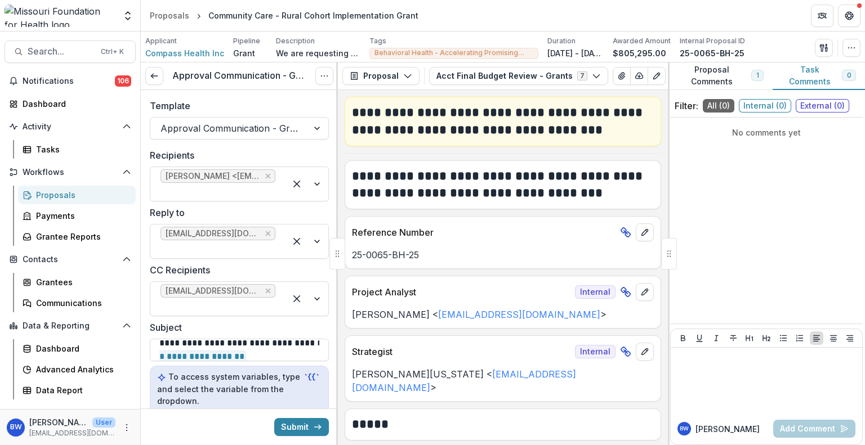
click at [556, 25] on header "Proposals Community Care - Rural Cohort Implementation Grant" at bounding box center [503, 15] width 724 height 31
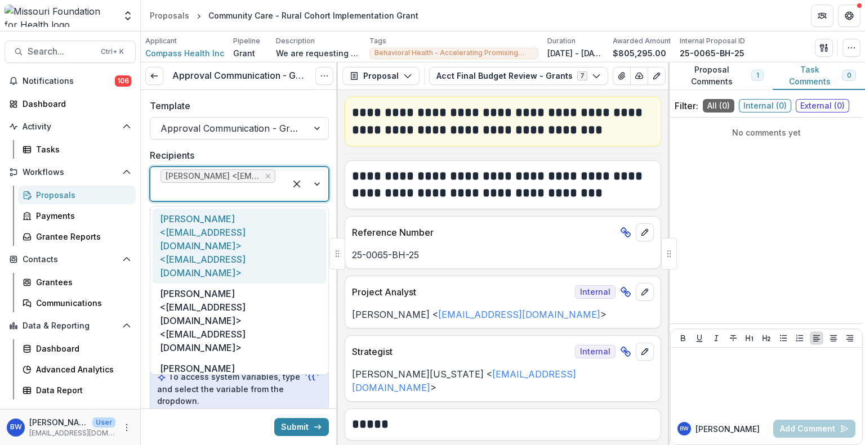
click at [257, 189] on div at bounding box center [217, 192] width 115 height 16
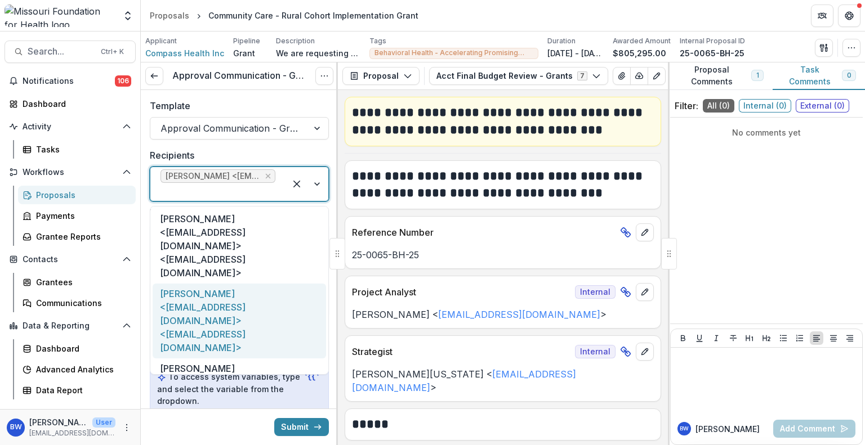
click at [219, 286] on div "Peter Lyskowski <plyskowski@compasshn.org> <plyskowski@compasshn.org>" at bounding box center [239, 321] width 173 height 75
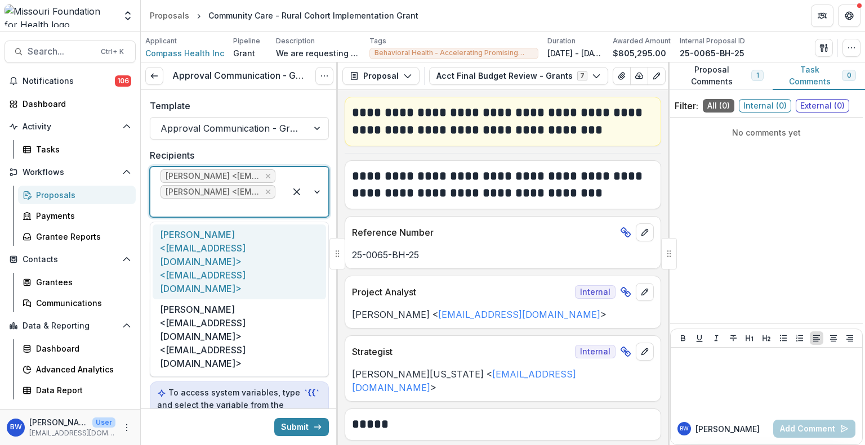
click at [194, 208] on div at bounding box center [217, 208] width 115 height 16
click at [185, 247] on div "Brian Martin <bmartin@compasshn.org> <bmartin@compasshn.org>" at bounding box center [239, 262] width 173 height 75
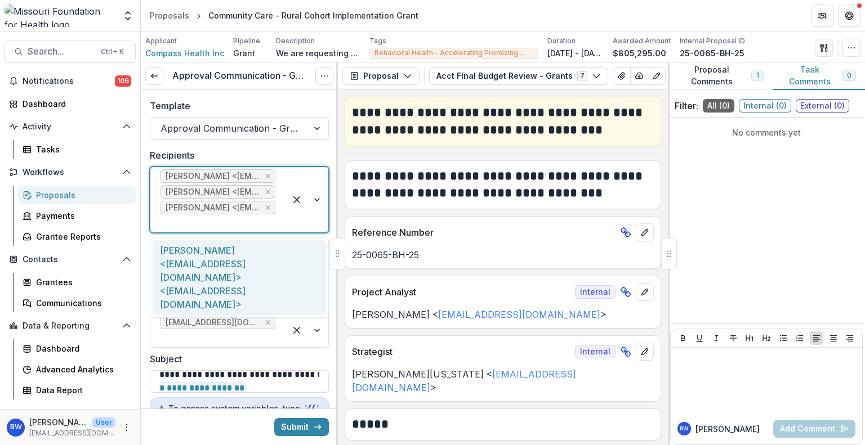
click at [178, 220] on div at bounding box center [217, 224] width 115 height 16
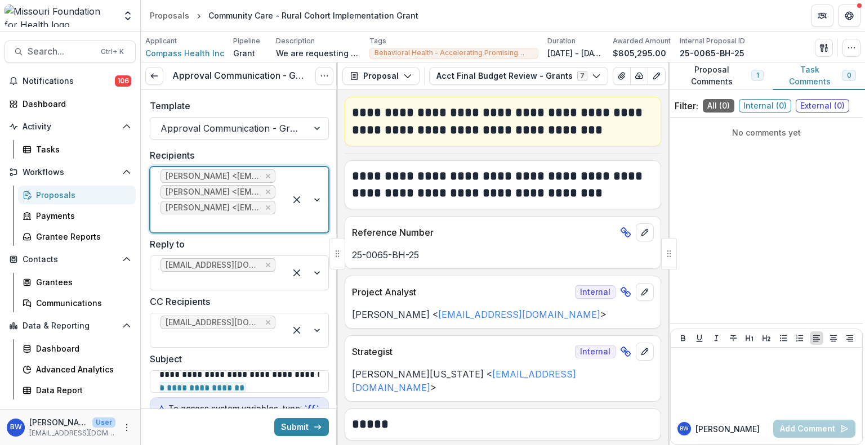
click at [178, 220] on div at bounding box center [217, 224] width 115 height 16
click at [286, 418] on button "Submit" at bounding box center [301, 427] width 55 height 18
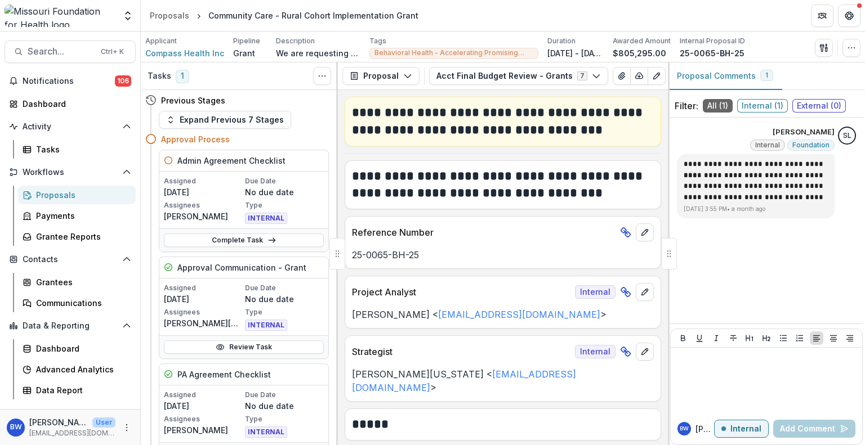
click at [162, 73] on h3 "Tasks" at bounding box center [160, 77] width 24 height 10
click at [72, 155] on link "Tasks" at bounding box center [77, 149] width 118 height 19
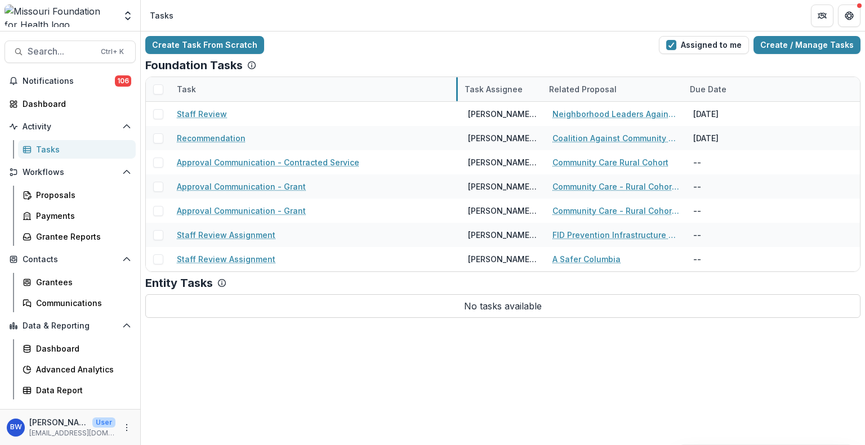
drag, startPoint x: 310, startPoint y: 87, endPoint x: 453, endPoint y: 70, distance: 143.5
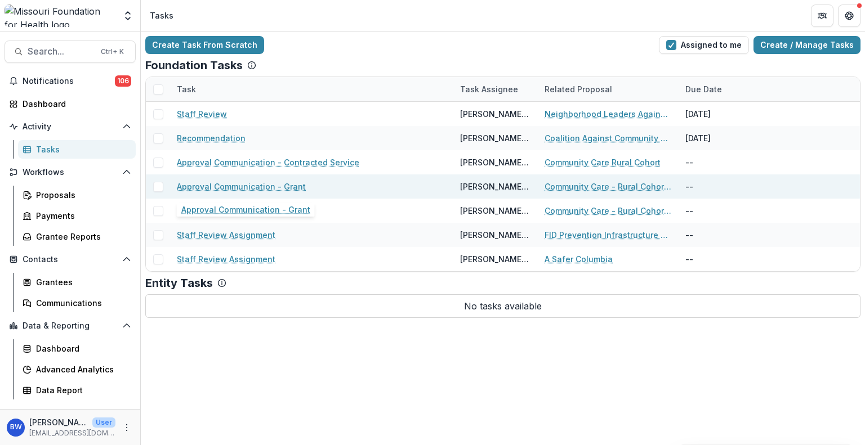
click at [282, 186] on link "Approval Communication - Grant" at bounding box center [241, 187] width 129 height 12
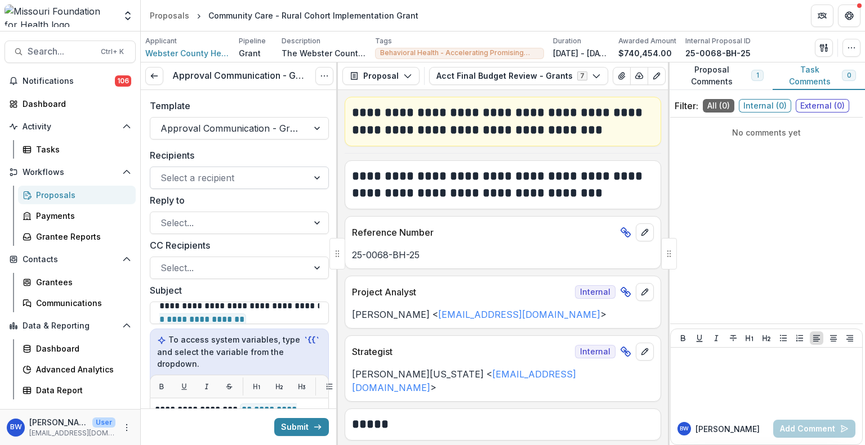
click at [308, 180] on div at bounding box center [318, 177] width 20 height 21
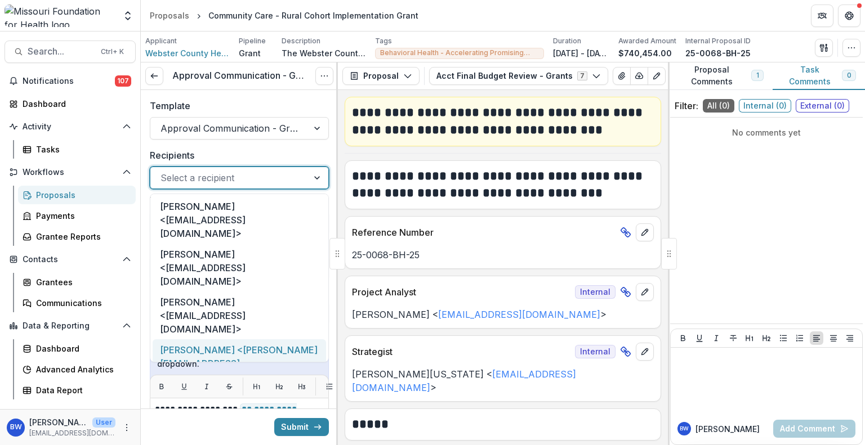
click at [250, 340] on div "Scott Allen <sallen@webstercountymohealth.gov>" at bounding box center [239, 364] width 173 height 48
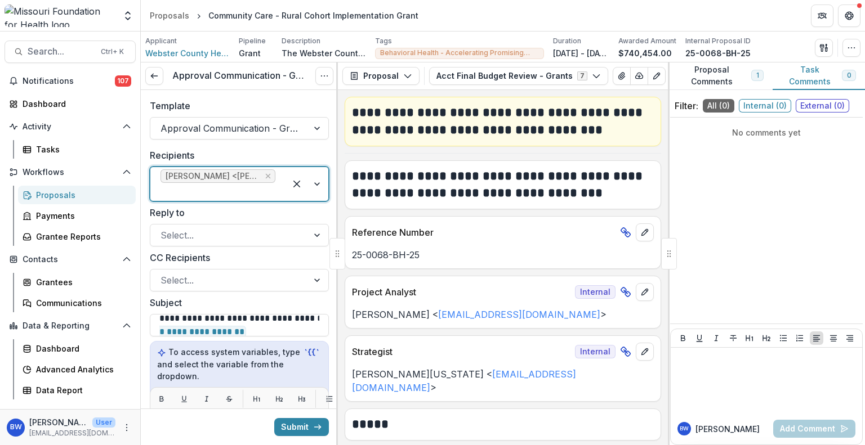
click at [228, 182] on span "Scott Allen <sallen@webstercountymohealth.gov>" at bounding box center [217, 177] width 115 height 14
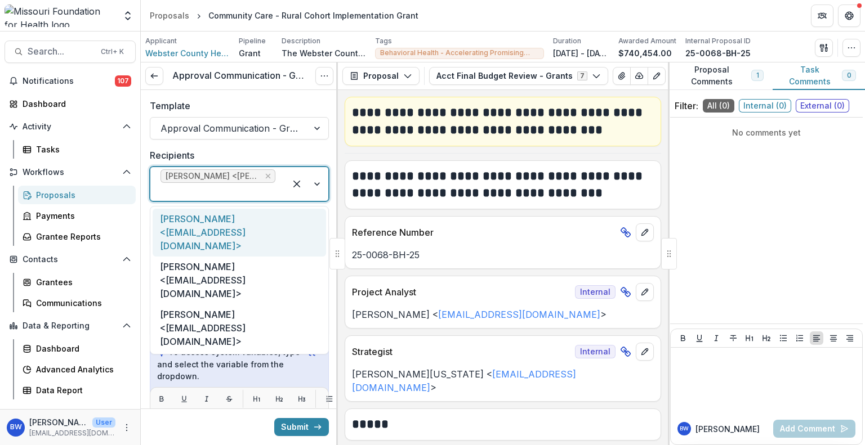
click at [229, 228] on div "Lora Green <lgreen@webstercohealth.com>" at bounding box center [239, 233] width 173 height 48
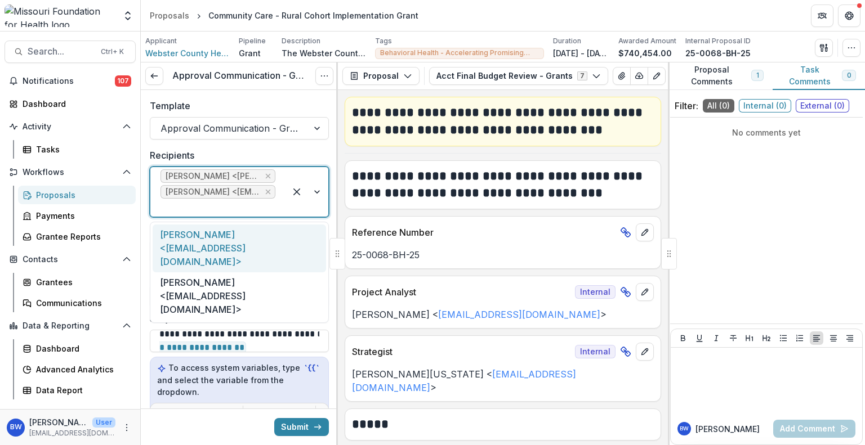
click at [212, 207] on div at bounding box center [217, 208] width 115 height 16
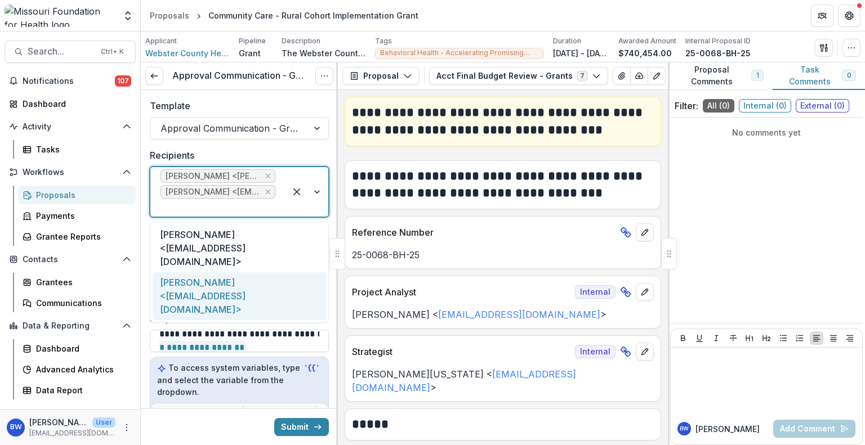
click at [230, 276] on div "Louise Bigley <lbigley@webstercountymohealth.gov>" at bounding box center [239, 297] width 173 height 48
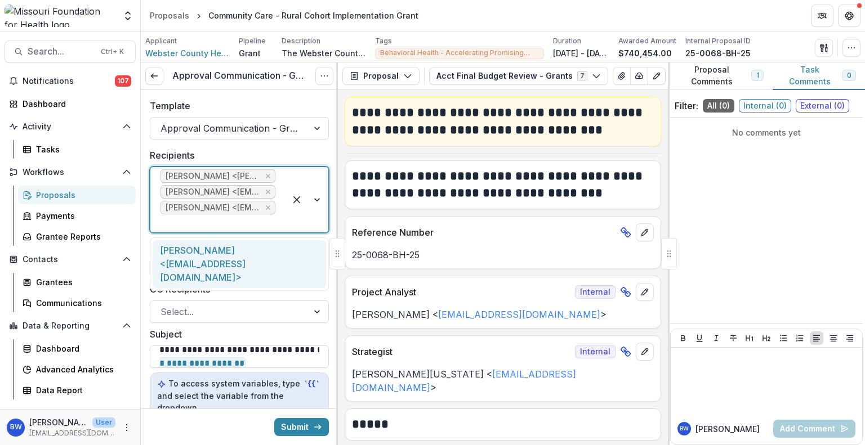
click at [213, 225] on div at bounding box center [217, 224] width 115 height 16
click at [215, 254] on div "Jennifer Steen <jsteen@webstercountymohealth.gov>" at bounding box center [239, 264] width 173 height 48
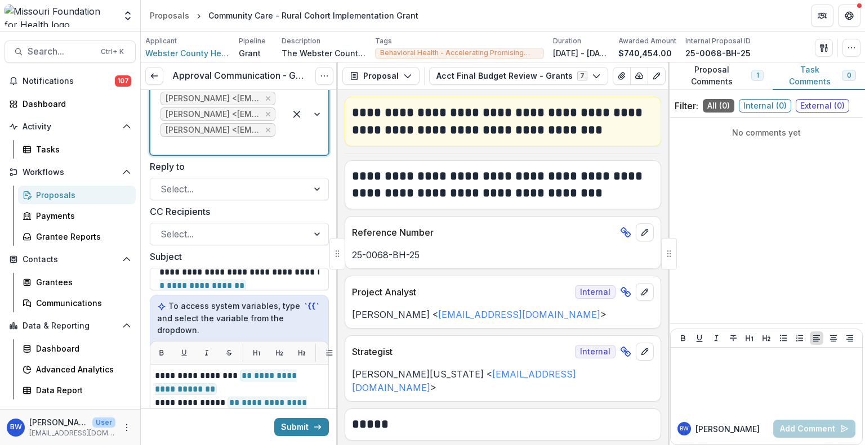
scroll to position [113, 0]
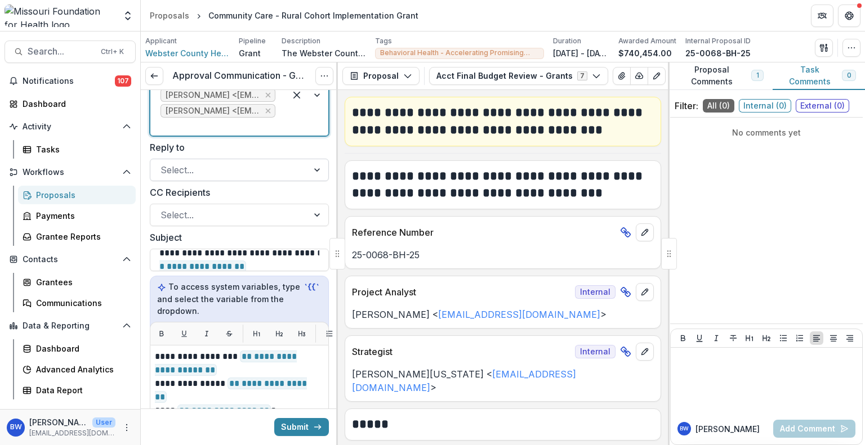
click at [237, 171] on div at bounding box center [228, 170] width 137 height 16
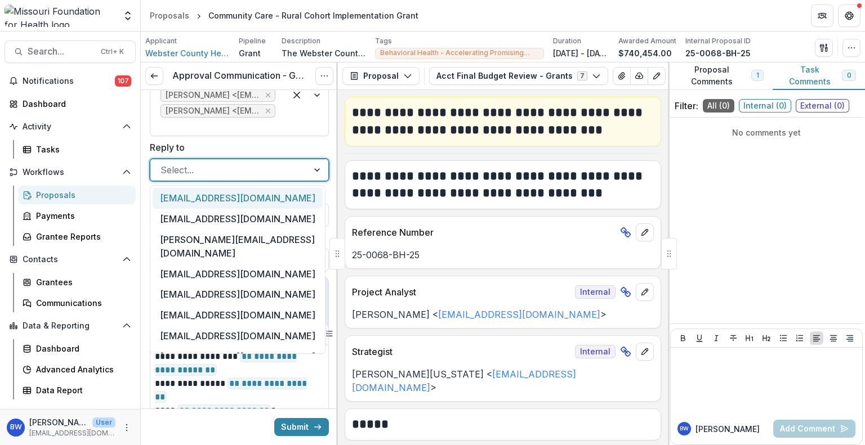
type input "*"
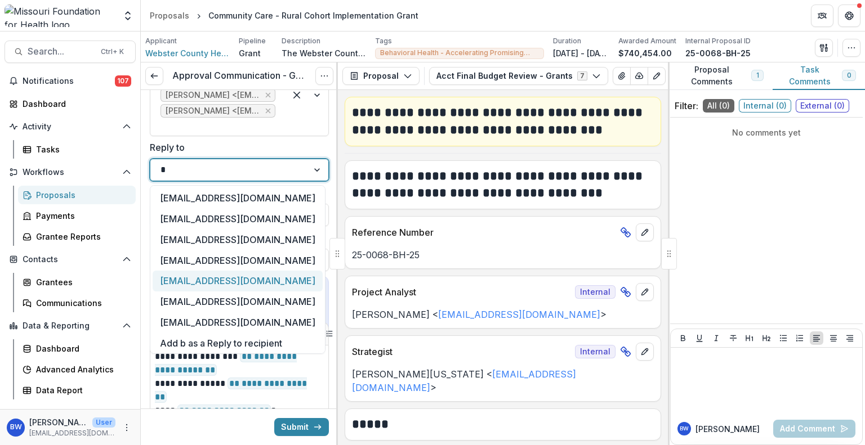
click at [233, 277] on div "[EMAIL_ADDRESS][DOMAIN_NAME]" at bounding box center [238, 281] width 170 height 21
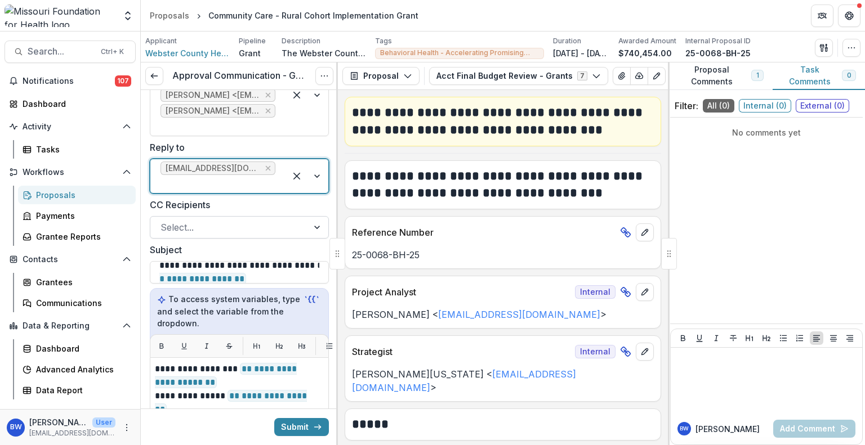
click at [228, 231] on div at bounding box center [228, 228] width 137 height 16
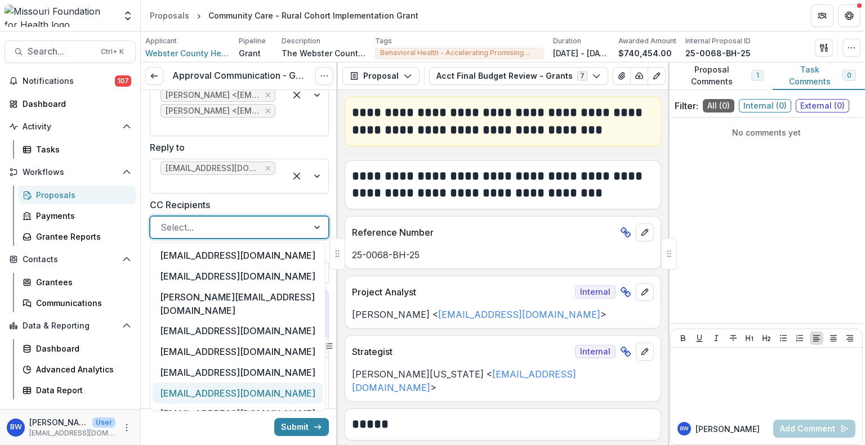
click at [248, 383] on div "slindsey@mffh.org" at bounding box center [238, 393] width 170 height 21
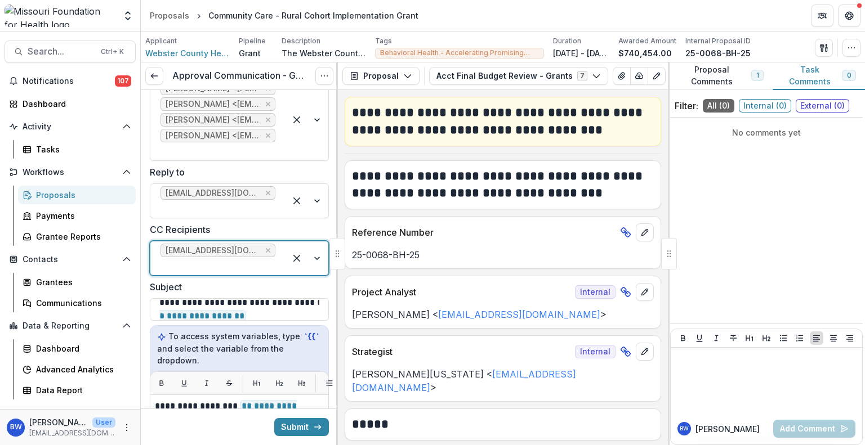
scroll to position [0, 0]
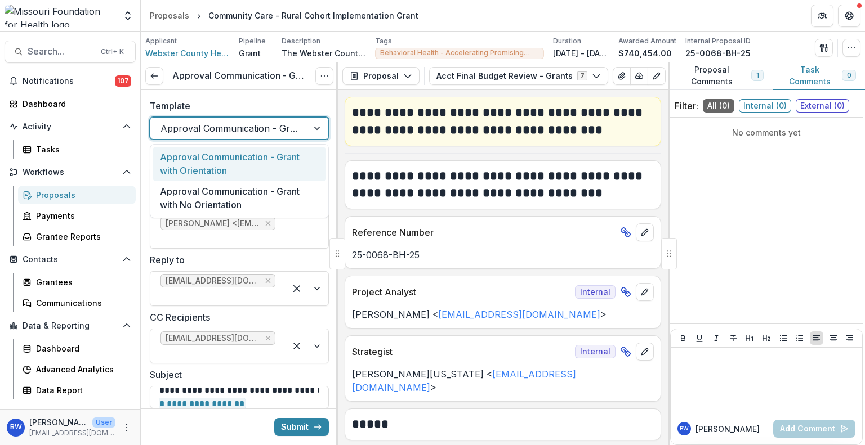
click at [302, 124] on div "Approval Communication - Grant with Orientation" at bounding box center [229, 128] width 158 height 18
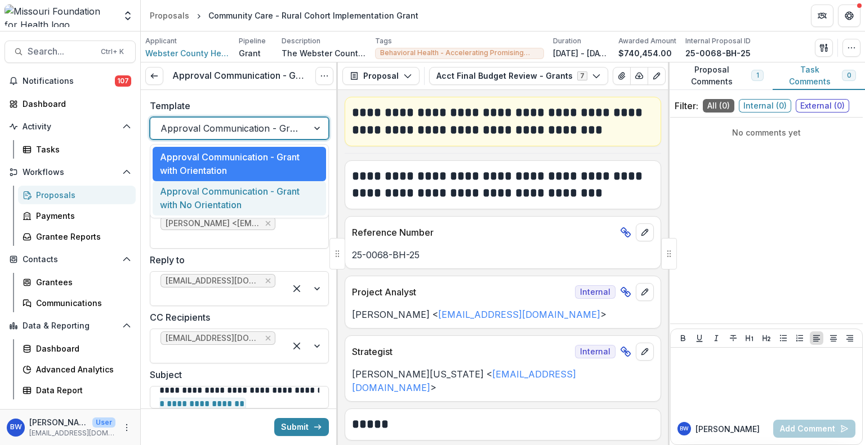
click at [258, 199] on div "Approval Communication - Grant with No Orientation" at bounding box center [239, 198] width 173 height 34
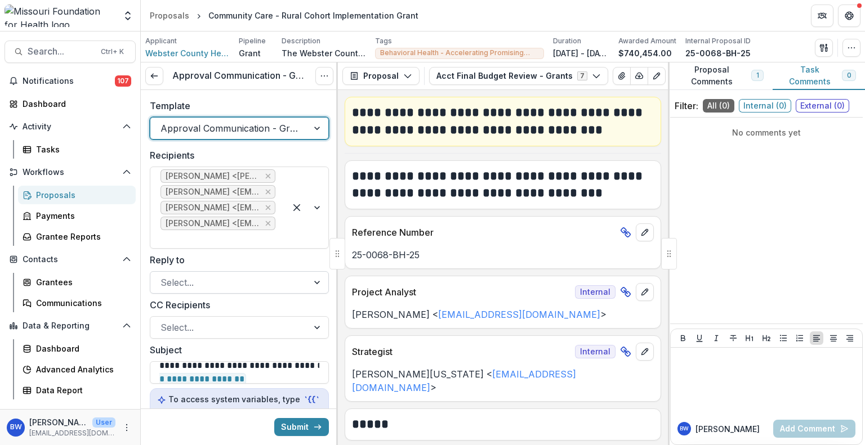
click at [298, 282] on div "Select..." at bounding box center [229, 283] width 158 height 18
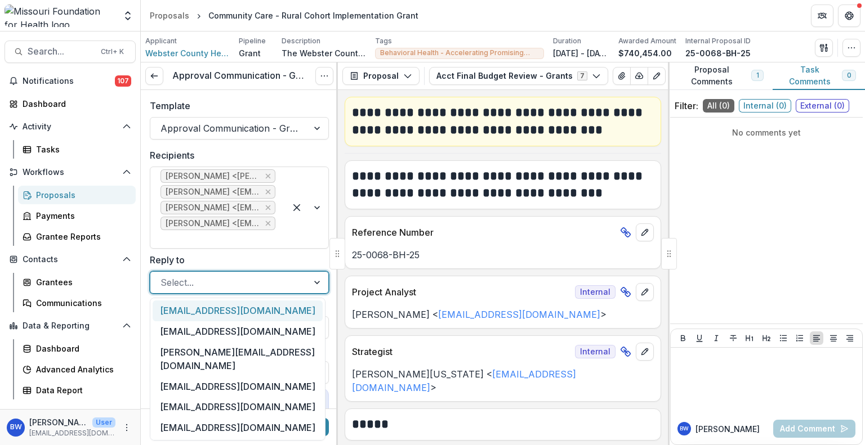
type input "*"
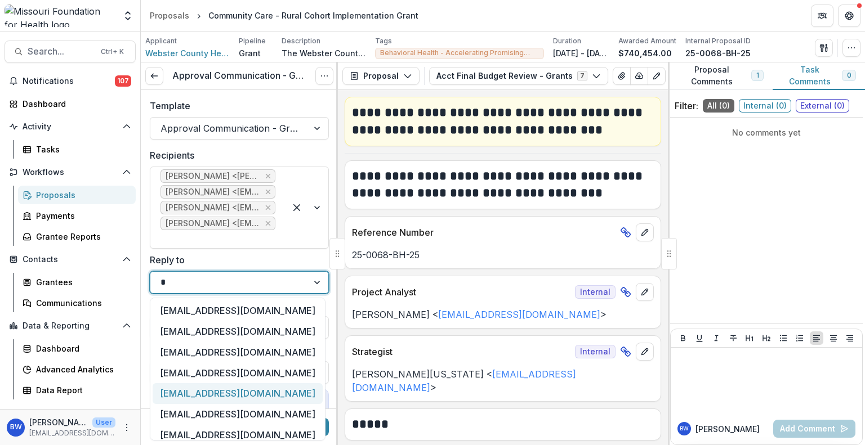
click at [238, 387] on div "[EMAIL_ADDRESS][DOMAIN_NAME]" at bounding box center [238, 393] width 170 height 21
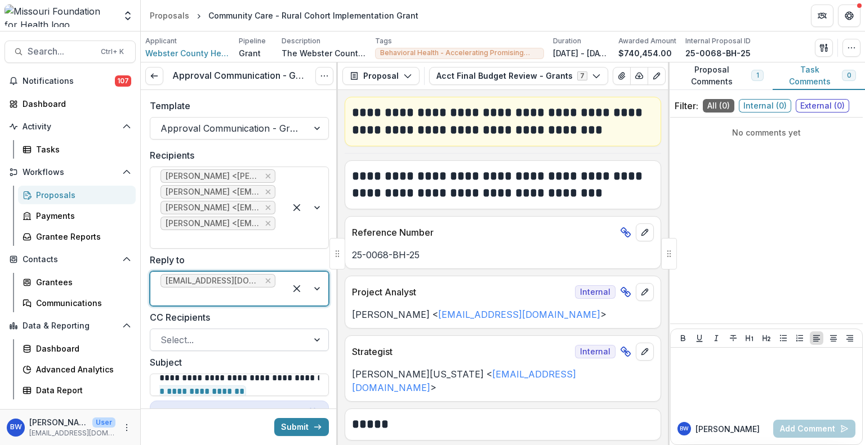
click at [238, 336] on div at bounding box center [228, 340] width 137 height 16
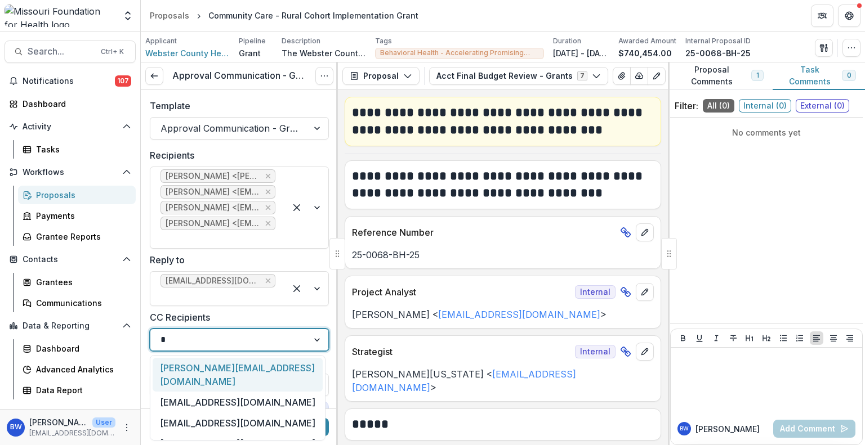
type input "**"
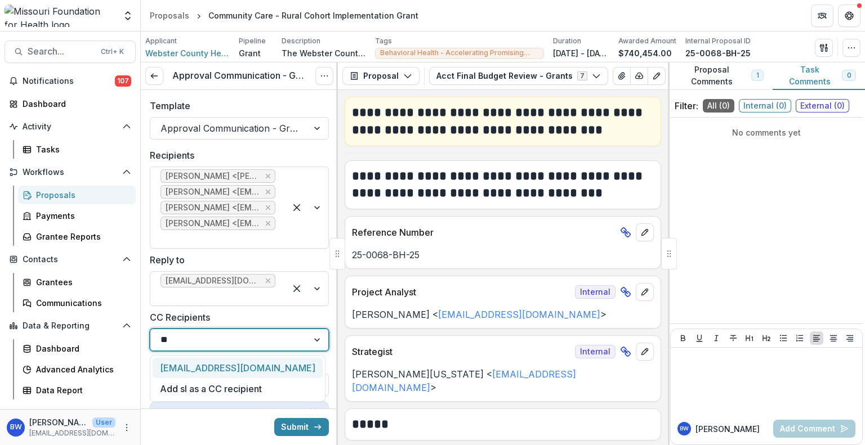
click at [233, 364] on div "slindsey@mffh.org" at bounding box center [238, 368] width 170 height 21
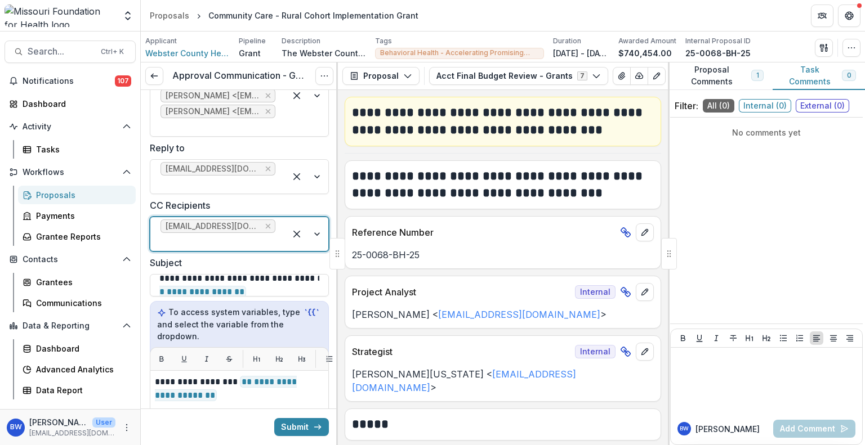
scroll to position [113, 0]
click at [291, 418] on button "Submit" at bounding box center [301, 427] width 55 height 18
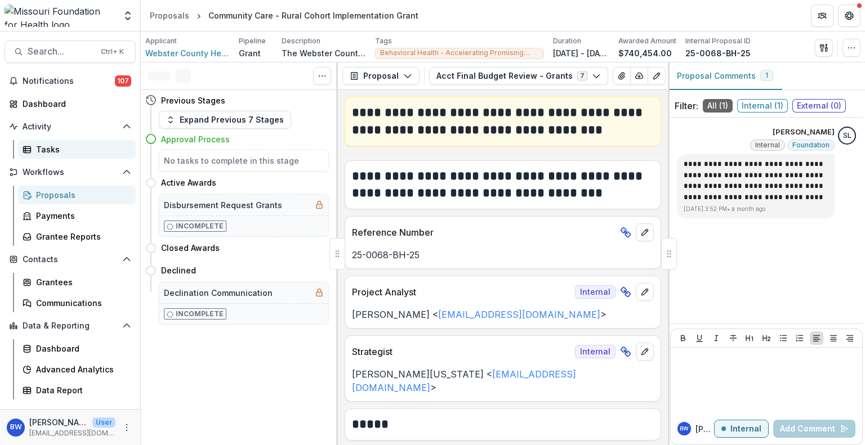
click at [65, 146] on div "Tasks" at bounding box center [81, 150] width 91 height 12
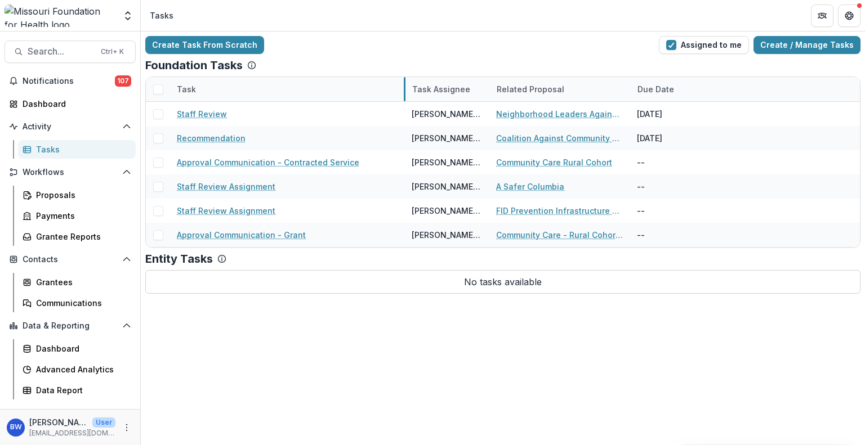
drag, startPoint x: 309, startPoint y: 91, endPoint x: 403, endPoint y: 81, distance: 95.1
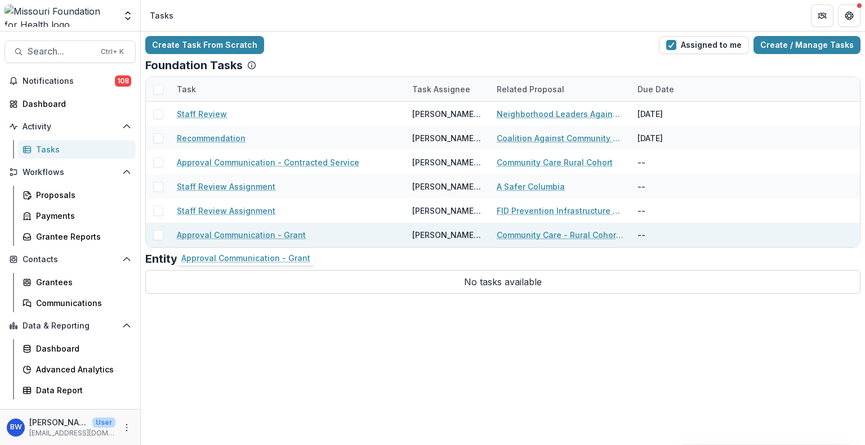
click at [293, 238] on link "Approval Communication - Grant" at bounding box center [241, 235] width 129 height 12
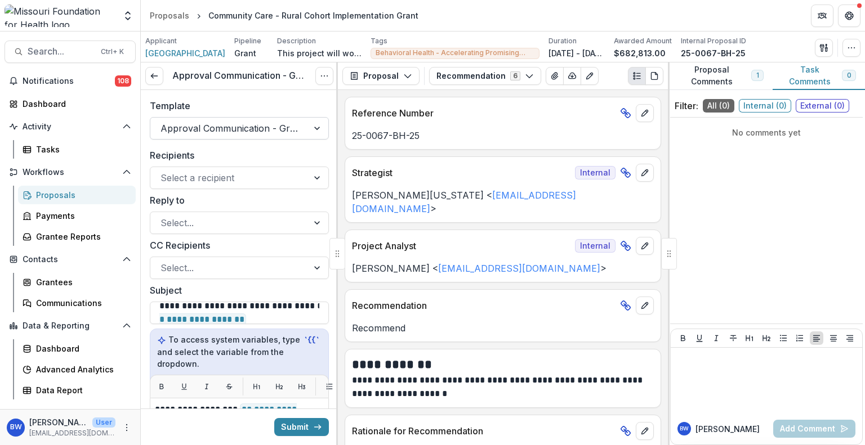
click at [264, 127] on div at bounding box center [228, 129] width 137 height 16
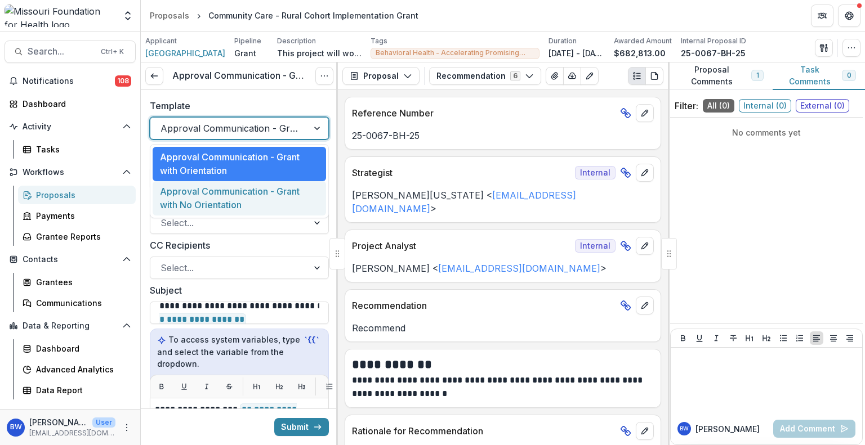
click at [259, 196] on div "Approval Communication - Grant with No Orientation" at bounding box center [239, 198] width 173 height 34
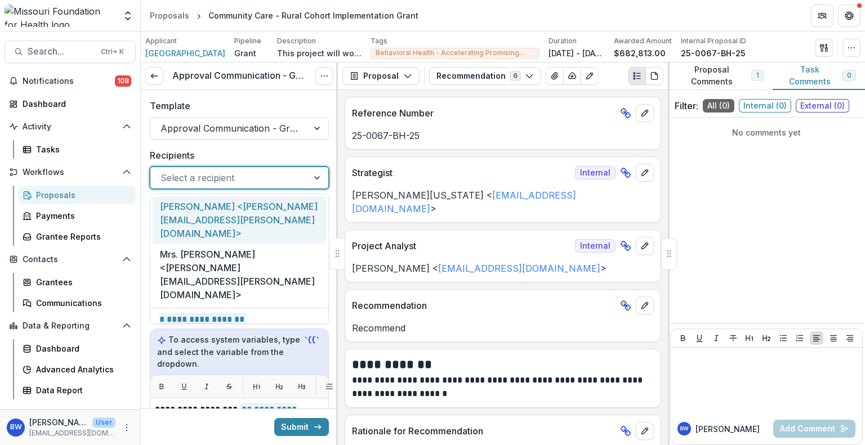
click at [267, 179] on div at bounding box center [228, 178] width 137 height 16
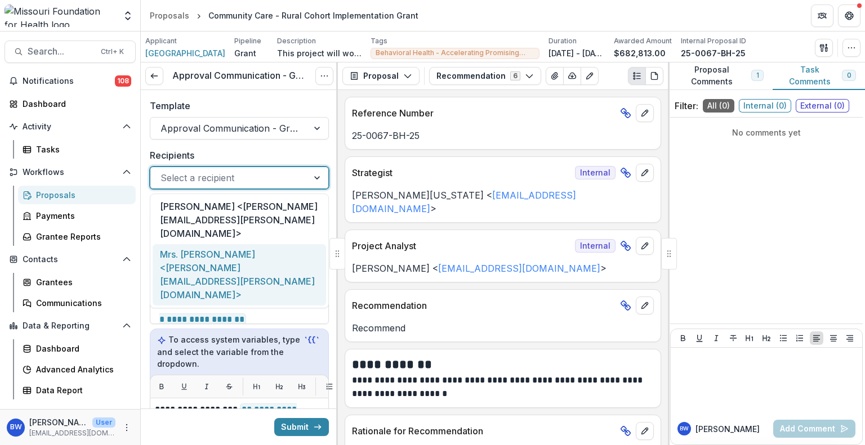
click at [258, 248] on div "Mrs. Michelle Morris <michelle.morris@polkcountyhealth.org>" at bounding box center [239, 274] width 173 height 61
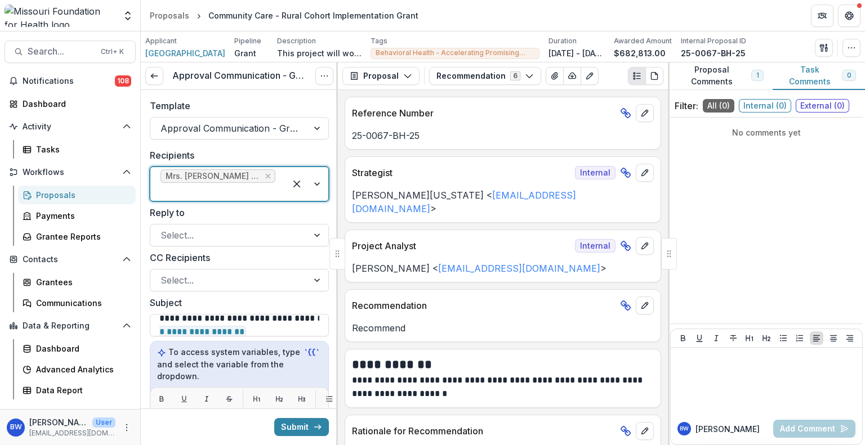
click at [261, 191] on div at bounding box center [217, 192] width 115 height 16
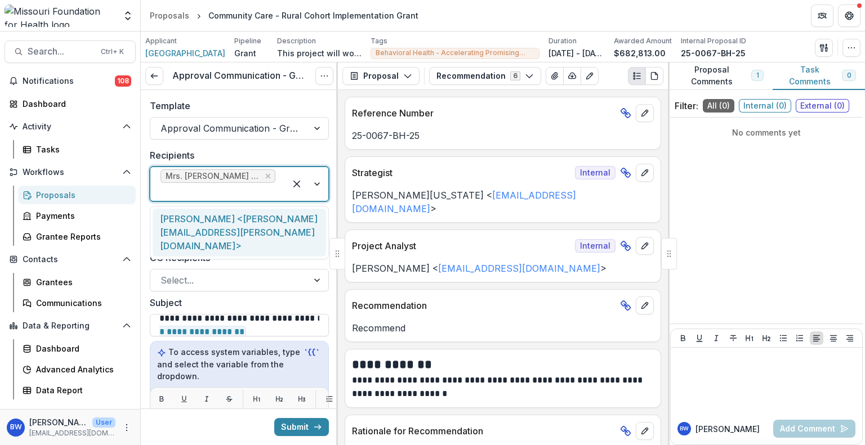
click at [243, 226] on div "Carol Bookhout <carol.bookhout@polkcountyhealth.org>" at bounding box center [239, 233] width 173 height 48
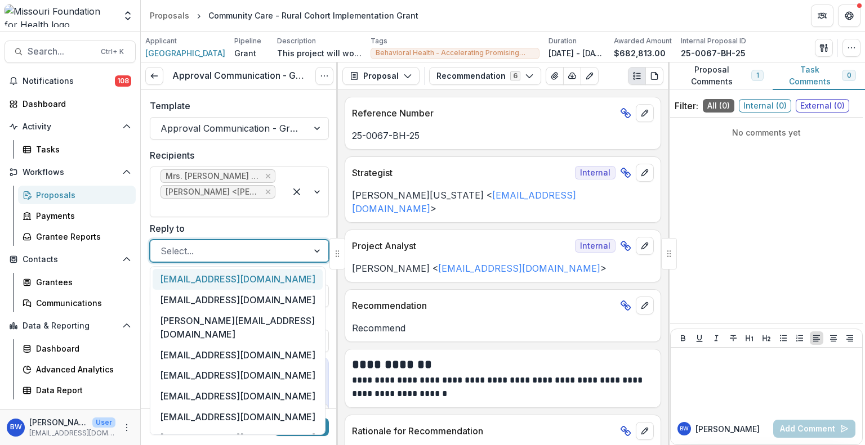
click at [233, 255] on div at bounding box center [228, 251] width 137 height 16
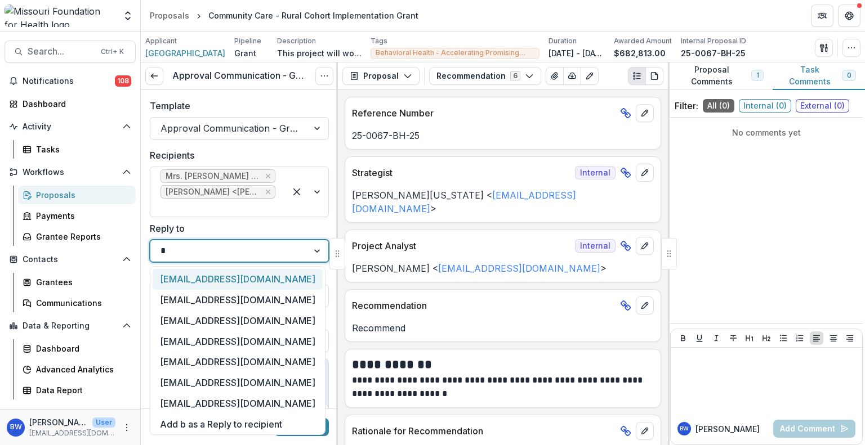
type input "**"
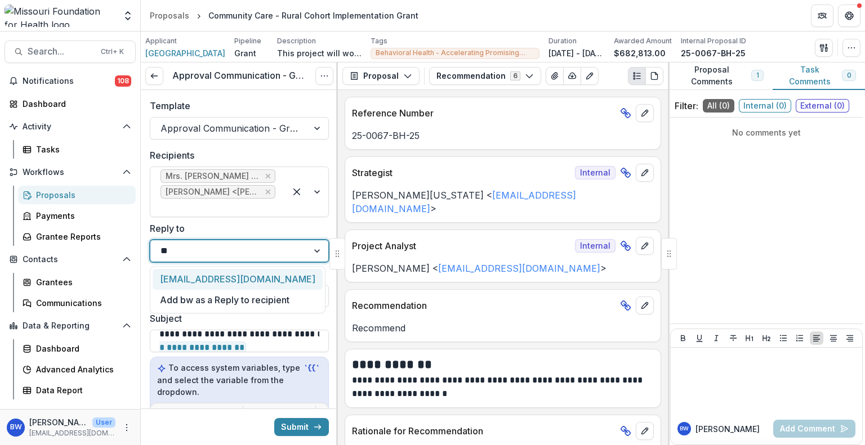
click at [234, 278] on div "[EMAIL_ADDRESS][DOMAIN_NAME]" at bounding box center [238, 279] width 170 height 21
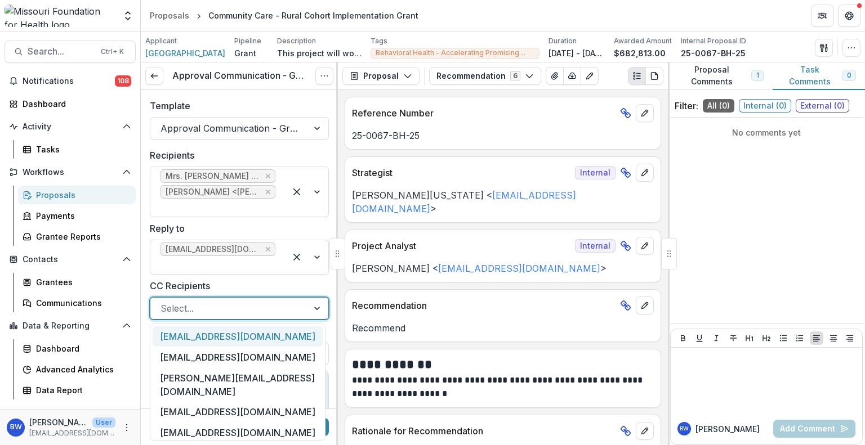
click at [278, 311] on div at bounding box center [228, 309] width 137 height 16
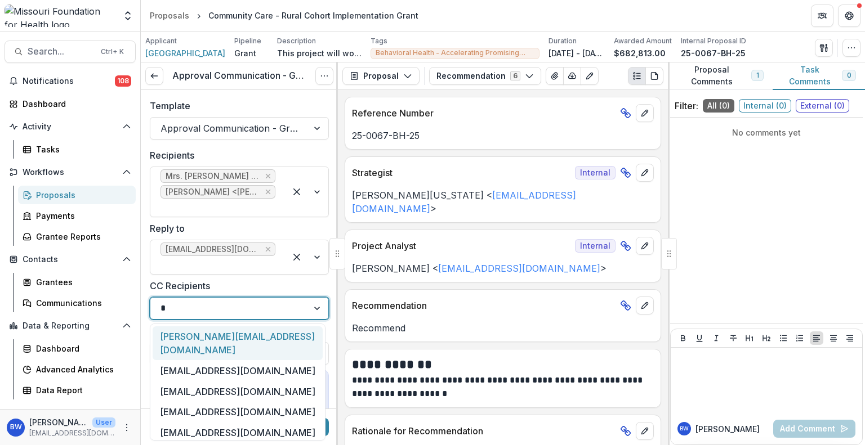
type input "**"
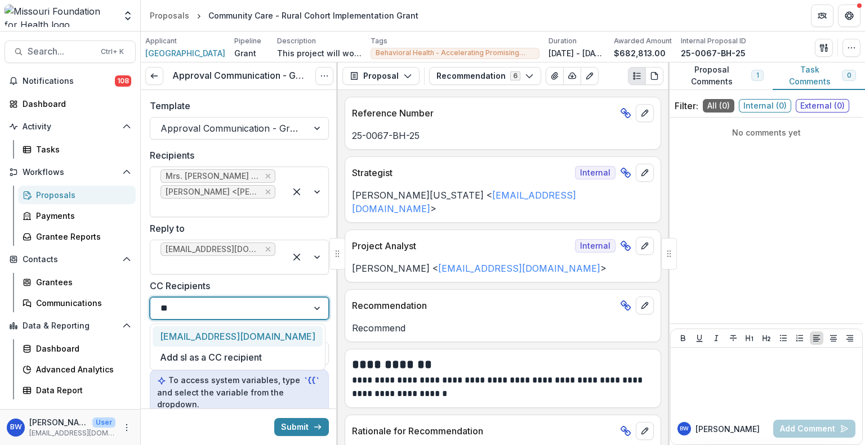
click at [261, 335] on div "slindsey@mffh.org" at bounding box center [238, 337] width 170 height 21
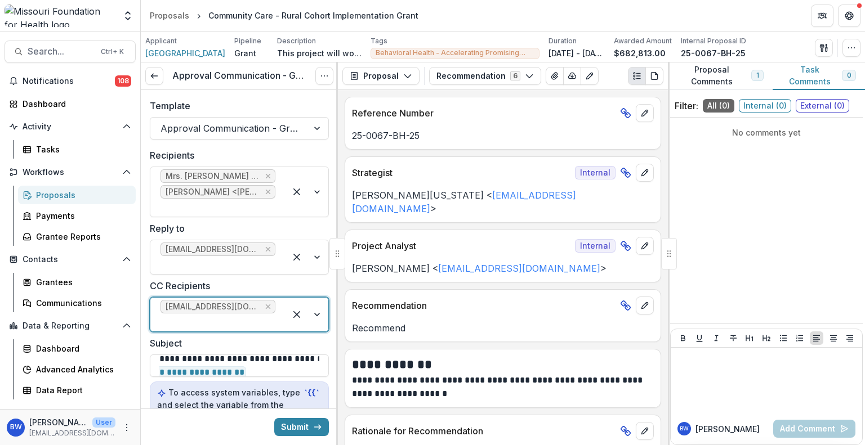
click at [263, 144] on div "Template Approval Communication - Grant with No Orientation" at bounding box center [239, 119] width 197 height 59
click at [267, 130] on div at bounding box center [228, 129] width 137 height 16
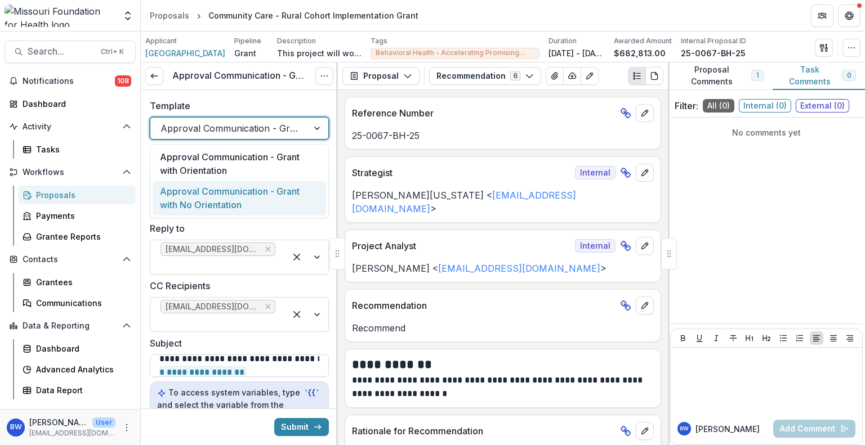
click at [269, 197] on div "Approval Communication - Grant with No Orientation" at bounding box center [239, 198] width 173 height 34
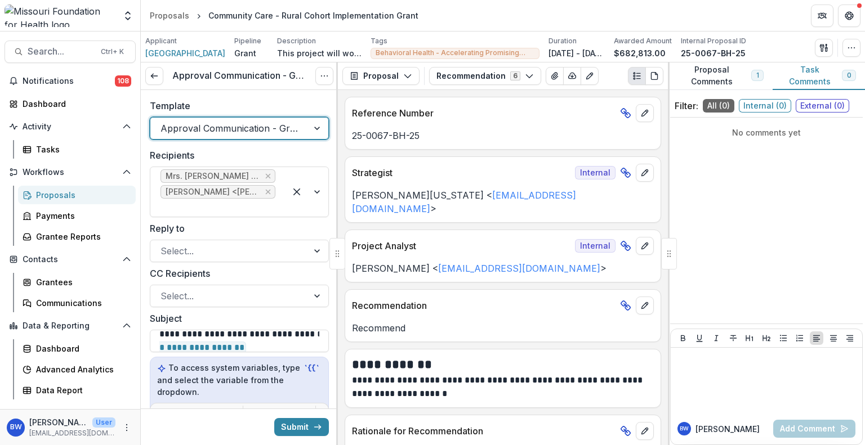
click at [271, 128] on div at bounding box center [228, 129] width 137 height 16
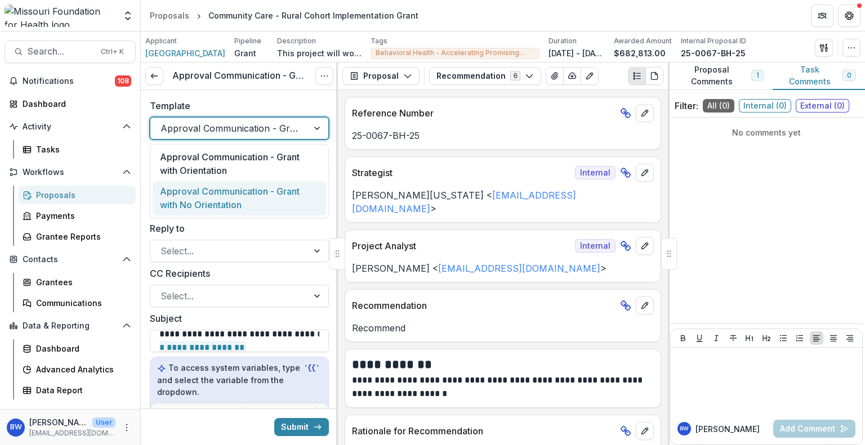
click at [275, 199] on div "Approval Communication - Grant with No Orientation" at bounding box center [239, 198] width 173 height 34
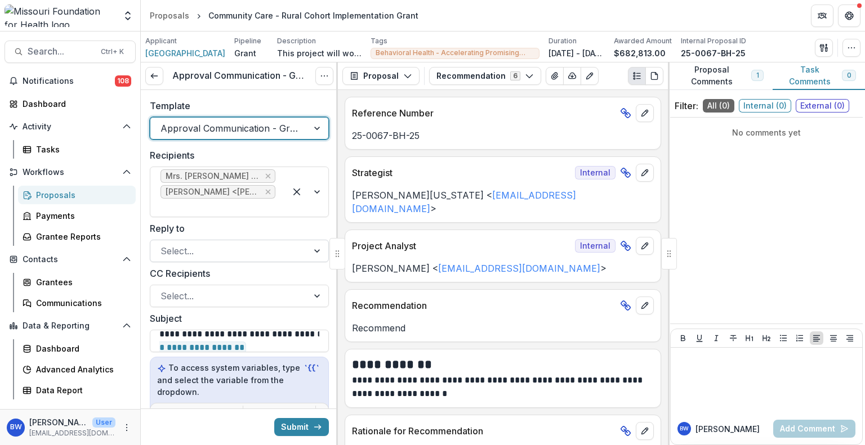
click at [250, 244] on div at bounding box center [228, 251] width 137 height 16
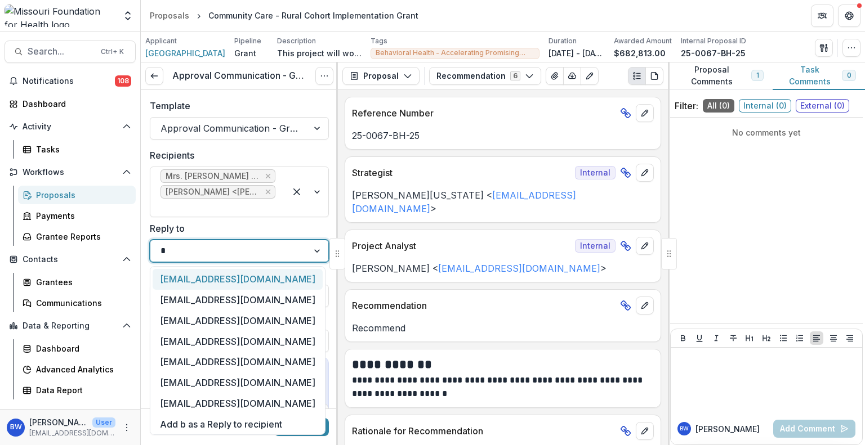
type input "**"
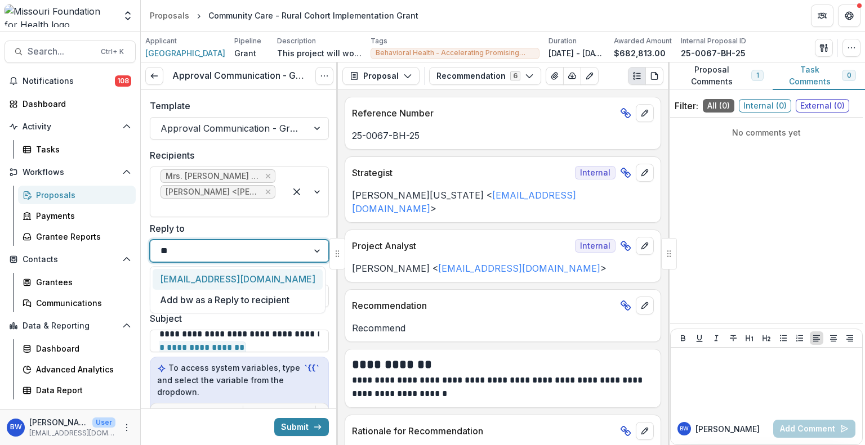
click at [251, 282] on div "[EMAIL_ADDRESS][DOMAIN_NAME]" at bounding box center [238, 279] width 170 height 21
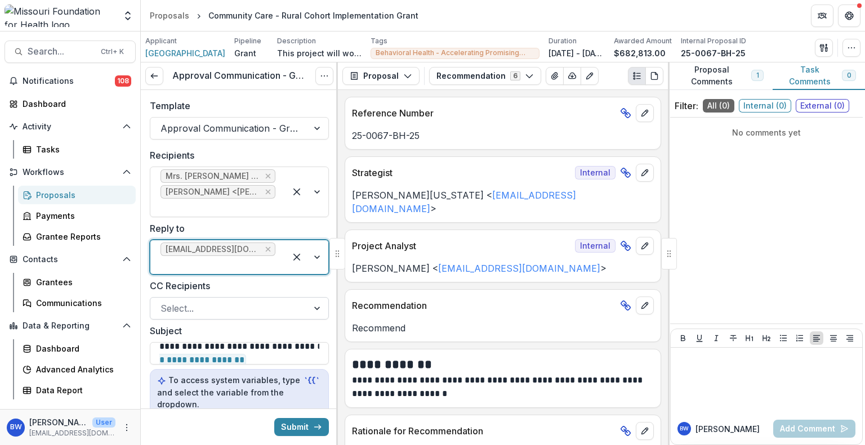
click at [262, 312] on div at bounding box center [228, 309] width 137 height 16
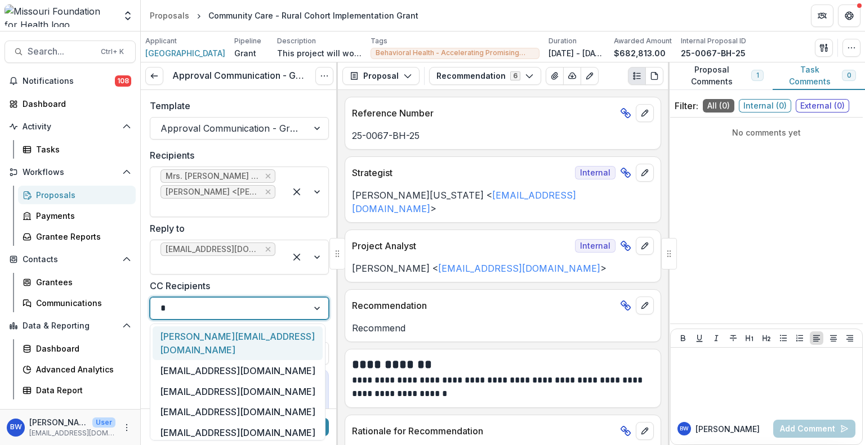
type input "**"
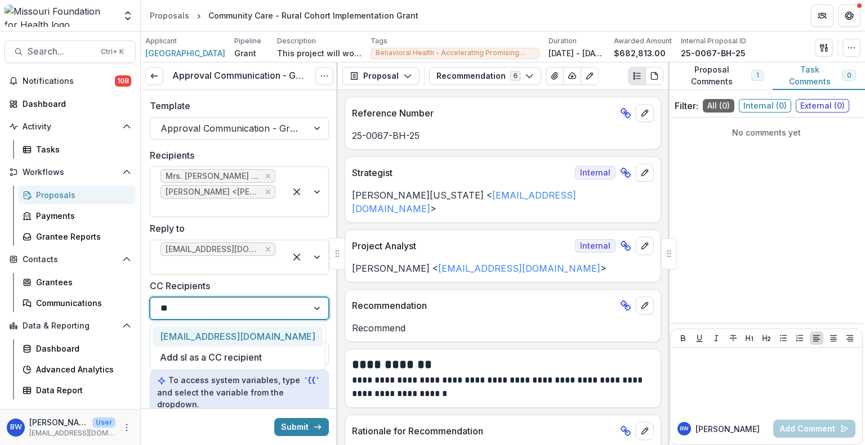
click at [264, 335] on div "slindsey@mffh.org" at bounding box center [238, 337] width 170 height 21
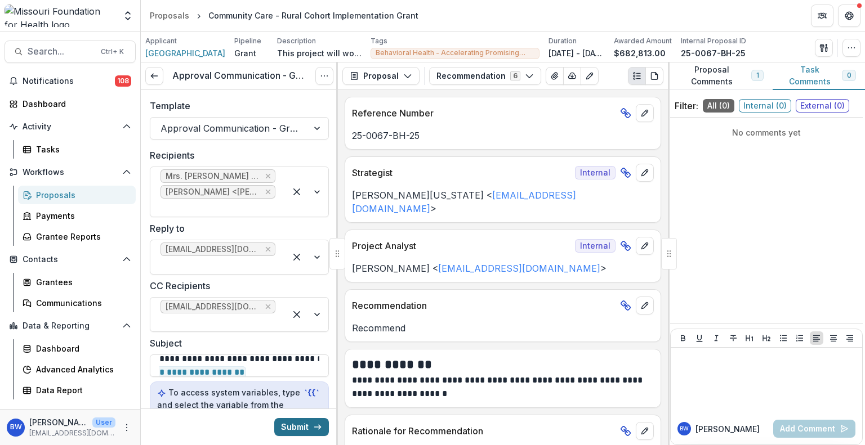
click at [297, 418] on button "Submit" at bounding box center [301, 427] width 55 height 18
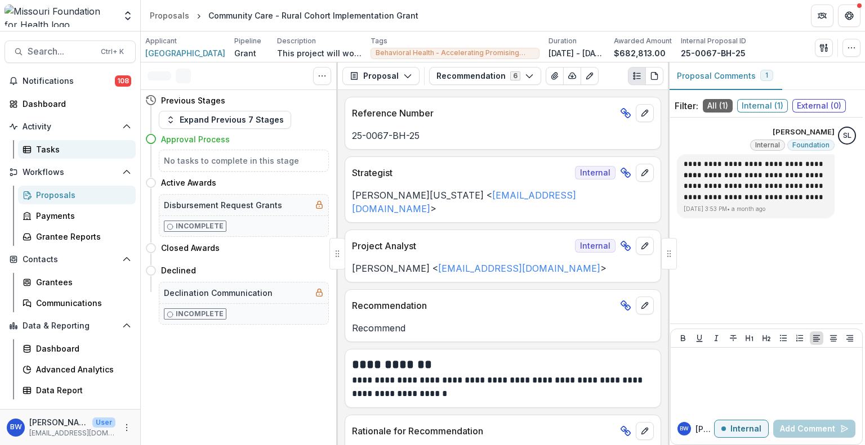
click at [73, 150] on div "Tasks" at bounding box center [81, 150] width 91 height 12
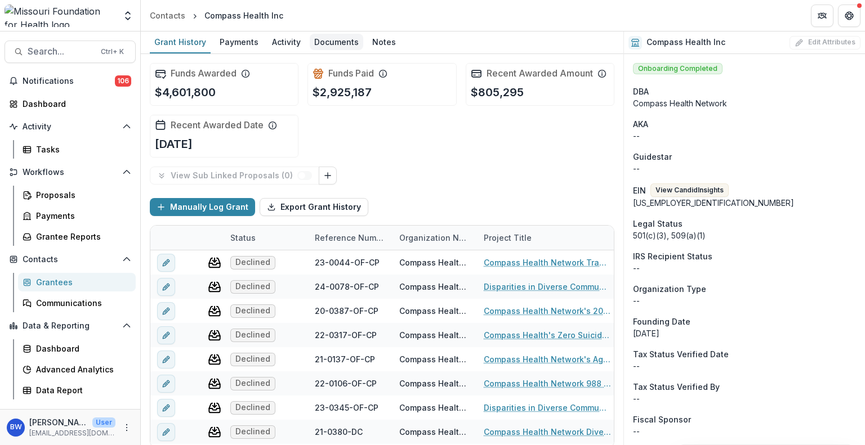
click at [327, 47] on div "Documents" at bounding box center [336, 42] width 53 height 16
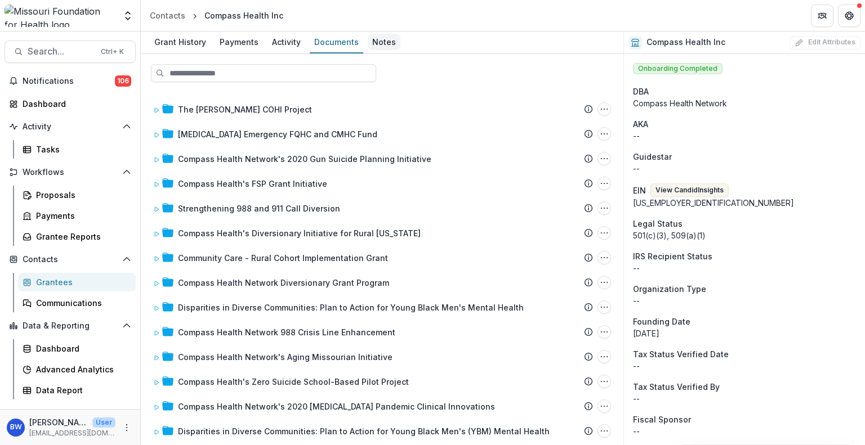
click at [387, 48] on div "Notes" at bounding box center [384, 42] width 33 height 16
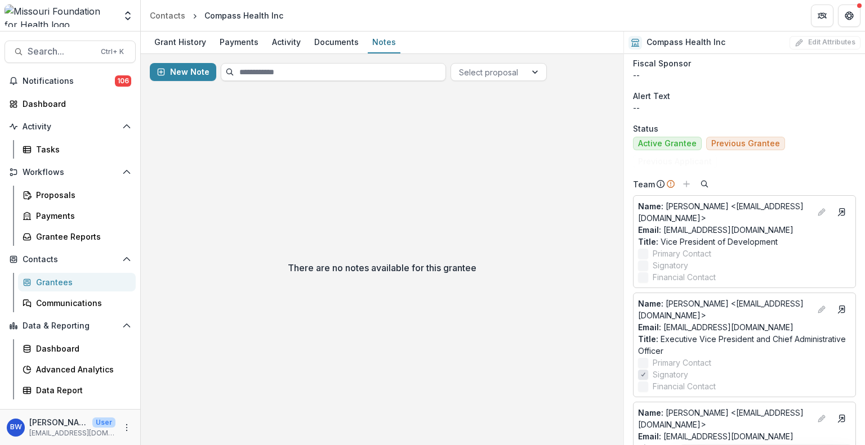
scroll to position [338, 0]
